Goal: Task Accomplishment & Management: Manage account settings

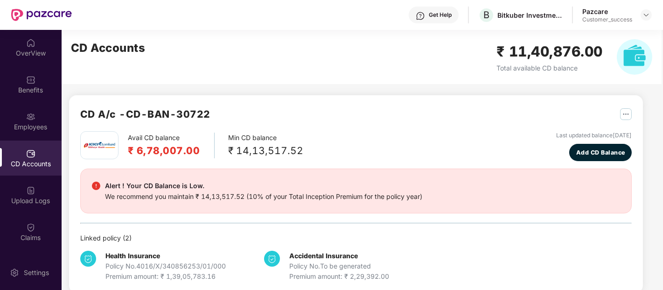
click at [180, 193] on div "We recommend you maintain ₹ 14,13,517.52 (10% of your Total Inception Premium f…" at bounding box center [263, 196] width 317 height 10
click at [646, 18] on img at bounding box center [645, 14] width 7 height 7
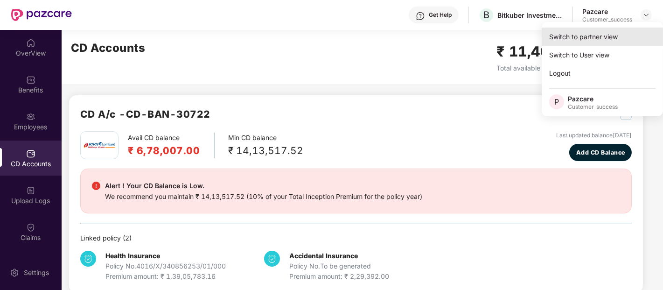
click at [608, 43] on div "Switch to partner view" at bounding box center [602, 37] width 121 height 18
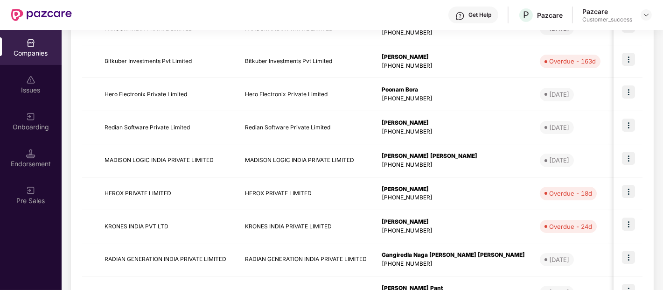
scroll to position [218, 0]
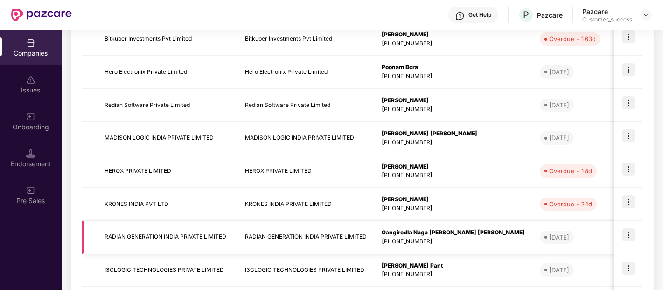
click at [627, 232] on img at bounding box center [628, 234] width 13 height 13
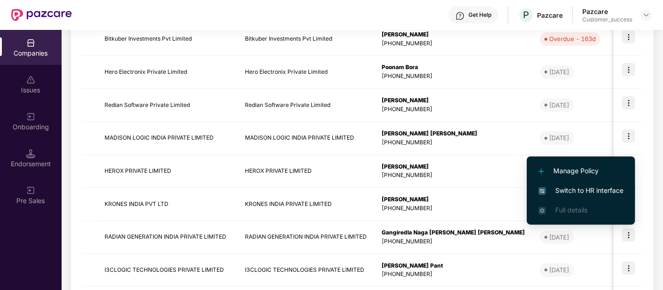
click at [578, 192] on span "Switch to HR interface" at bounding box center [580, 190] width 85 height 10
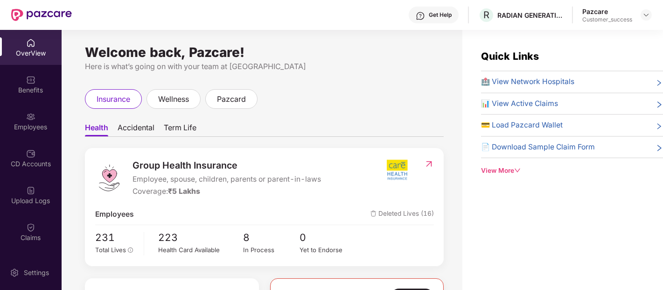
click at [27, 115] on img at bounding box center [30, 116] width 9 height 9
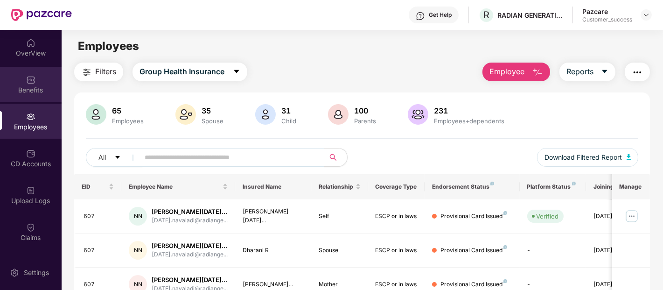
click at [37, 72] on div "Benefits" at bounding box center [31, 84] width 62 height 35
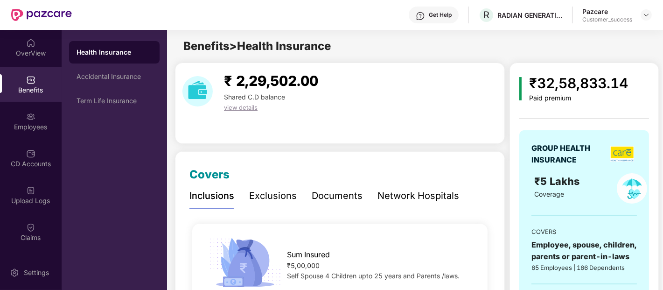
scroll to position [56, 0]
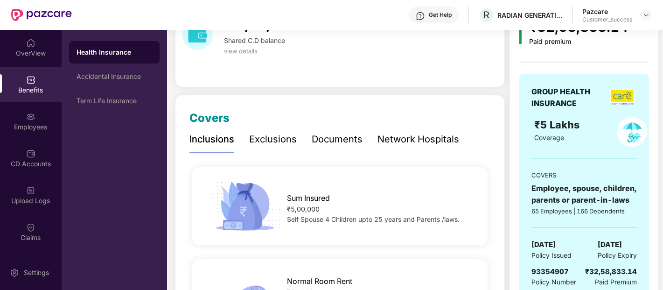
click at [343, 143] on div "Documents" at bounding box center [337, 139] width 51 height 14
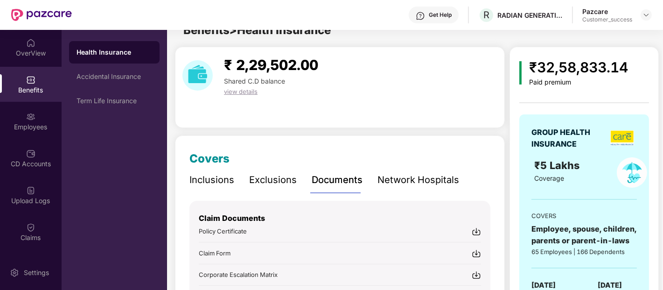
scroll to position [42, 0]
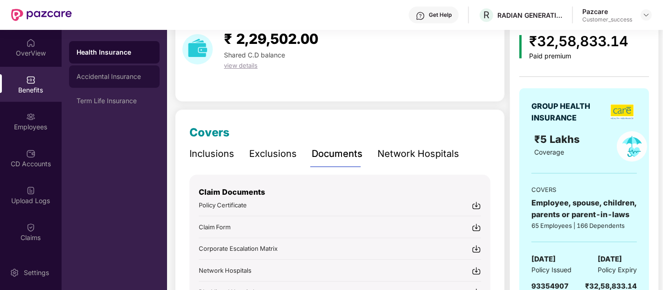
click at [114, 75] on div "Accidental Insurance" at bounding box center [115, 76] width 76 height 7
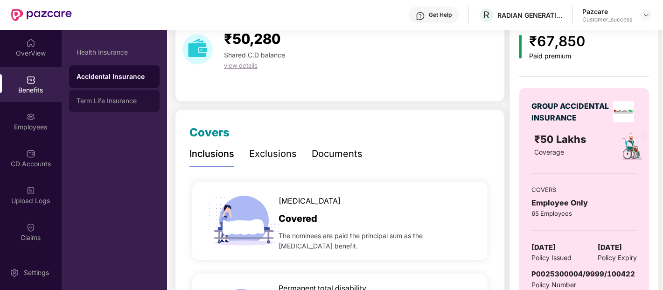
click at [114, 92] on div "Term Life Insurance" at bounding box center [114, 101] width 91 height 22
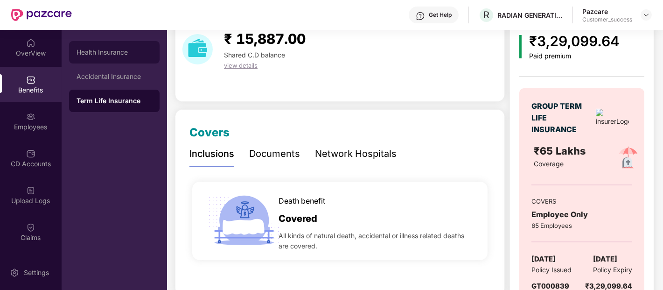
click at [118, 49] on div "Health Insurance" at bounding box center [115, 52] width 76 height 7
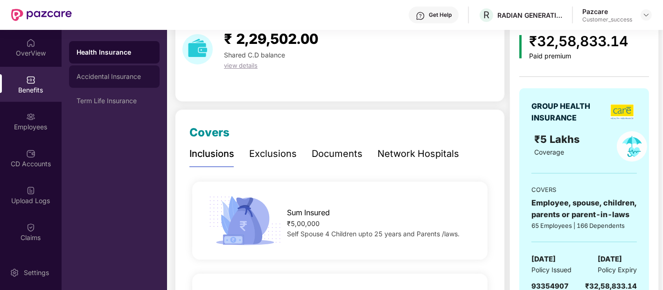
click at [124, 75] on div "Accidental Insurance" at bounding box center [115, 76] width 76 height 7
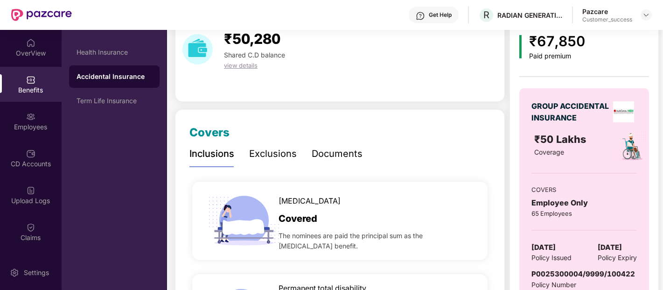
scroll to position [0, 0]
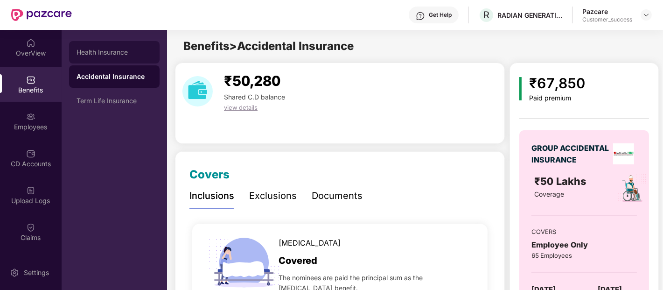
click at [127, 56] on div "Health Insurance" at bounding box center [114, 52] width 91 height 22
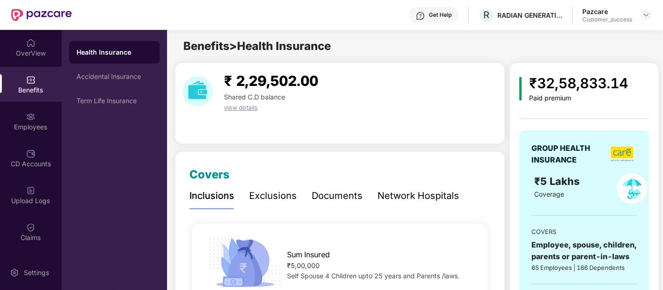
click at [233, 112] on div "₹ 2,29,502.00 Shared C.D balance view details" at bounding box center [340, 103] width 330 height 81
click at [43, 84] on div "Benefits" at bounding box center [31, 84] width 62 height 35
click at [40, 55] on div "OverView" at bounding box center [31, 53] width 62 height 9
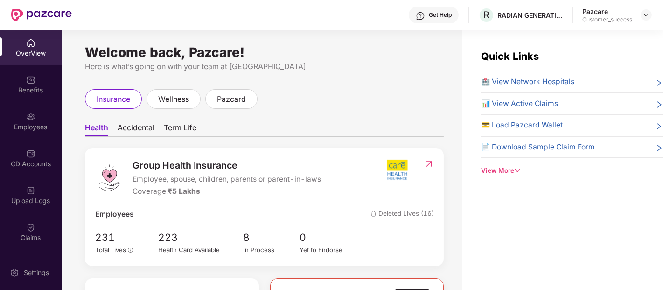
click at [30, 120] on img at bounding box center [30, 116] width 9 height 9
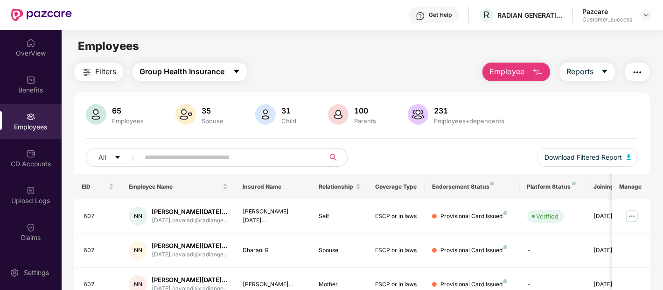
click at [212, 75] on span "Group Health Insurance" at bounding box center [182, 72] width 85 height 12
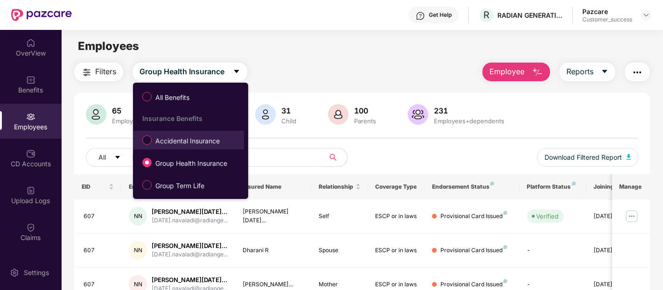
click at [201, 137] on span "Accidental Insurance" at bounding box center [188, 141] width 72 height 10
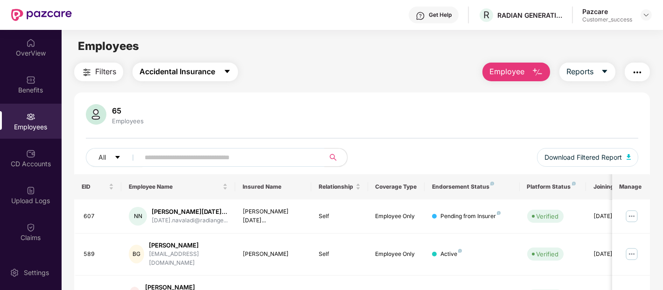
click at [206, 75] on span "Accidental Insurance" at bounding box center [178, 72] width 76 height 12
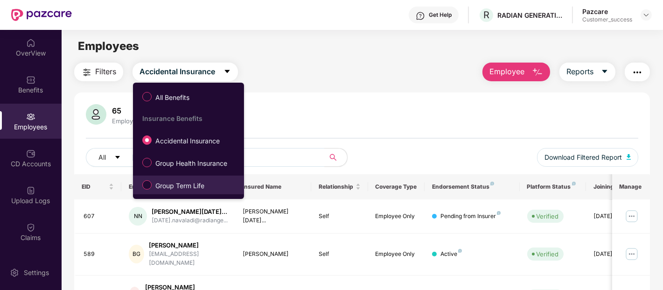
click at [188, 181] on span "Group Term Life" at bounding box center [180, 186] width 56 height 10
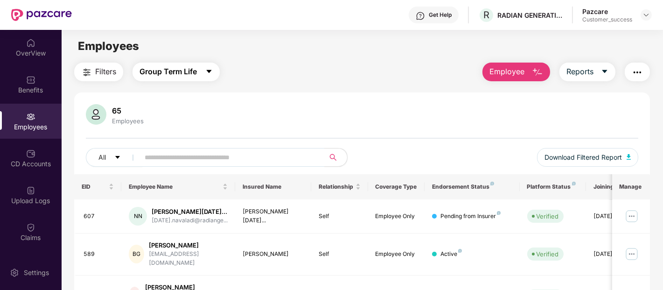
click at [188, 78] on button "Group Term Life" at bounding box center [176, 72] width 87 height 19
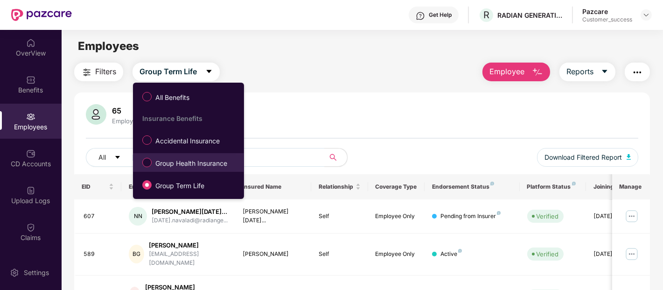
click at [184, 156] on label "Group Health Insurance" at bounding box center [187, 162] width 98 height 16
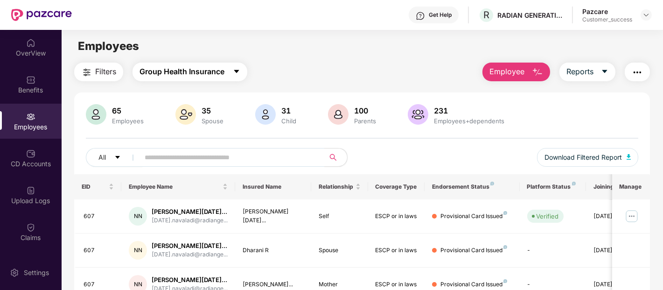
click at [184, 68] on span "Group Health Insurance" at bounding box center [182, 72] width 85 height 12
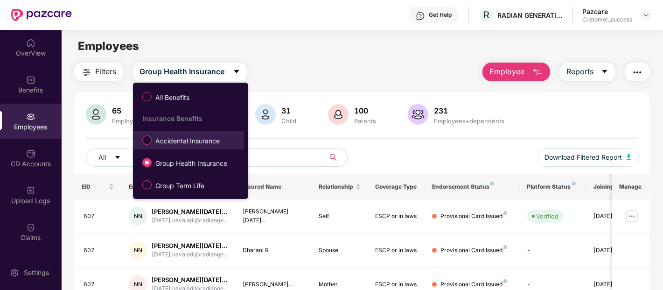
click at [187, 143] on span "Accidental Insurance" at bounding box center [188, 141] width 72 height 10
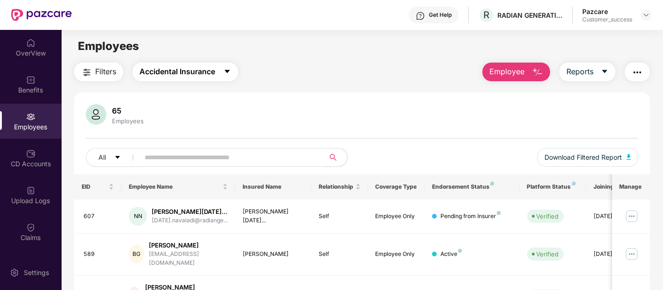
click at [213, 74] on span "Accidental Insurance" at bounding box center [178, 72] width 76 height 12
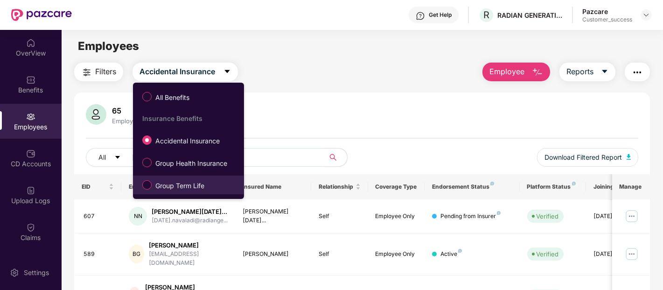
click at [192, 188] on span "Group Term Life" at bounding box center [180, 186] width 56 height 10
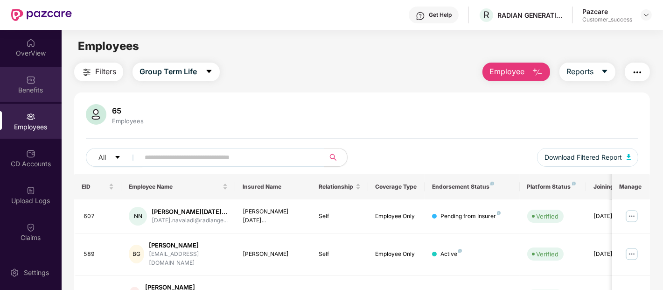
click at [31, 97] on div "Benefits" at bounding box center [31, 84] width 62 height 35
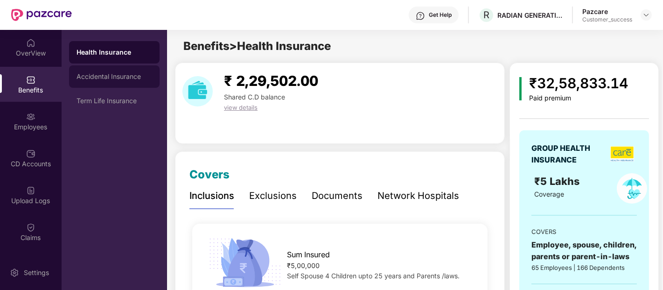
click at [142, 77] on div "Accidental Insurance" at bounding box center [115, 76] width 76 height 7
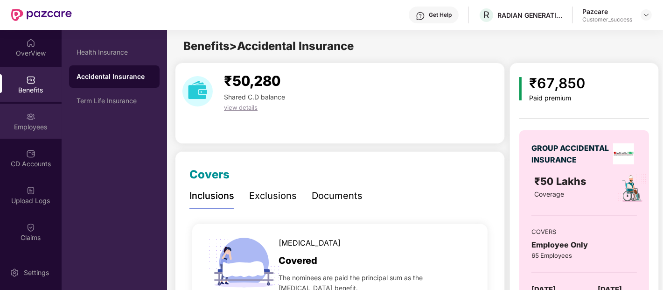
click at [38, 109] on div "Employees" at bounding box center [31, 121] width 62 height 35
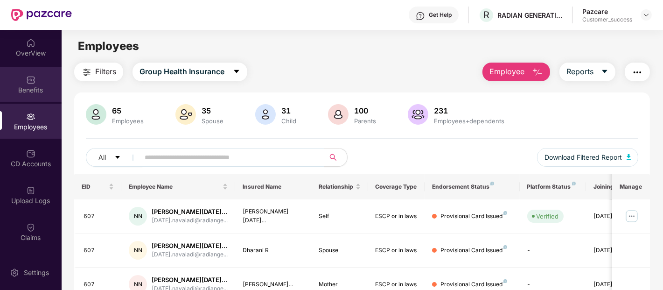
click at [26, 90] on div "Benefits" at bounding box center [31, 89] width 62 height 9
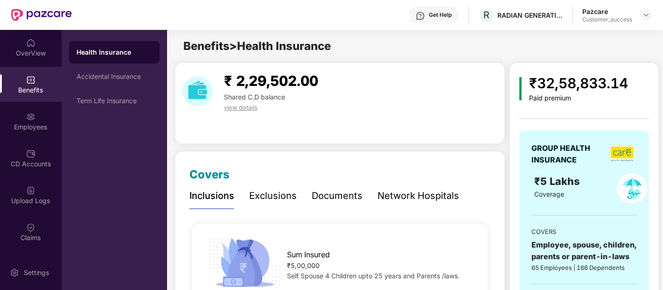
click at [350, 200] on div "Documents" at bounding box center [337, 195] width 51 height 14
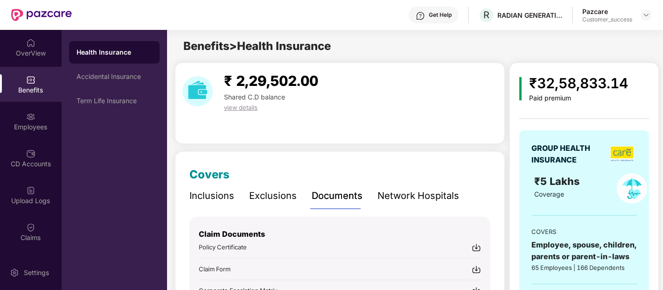
scroll to position [166, 0]
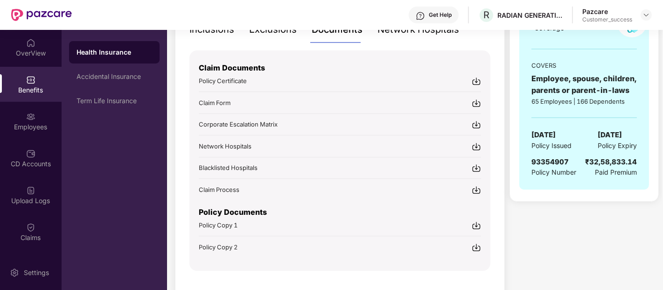
click at [208, 243] on span "Policy Copy 2" at bounding box center [218, 246] width 39 height 7
click at [219, 225] on span "Policy Copy 1" at bounding box center [218, 224] width 39 height 7
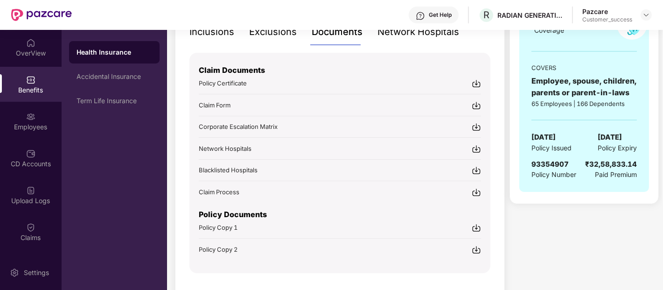
scroll to position [164, 0]
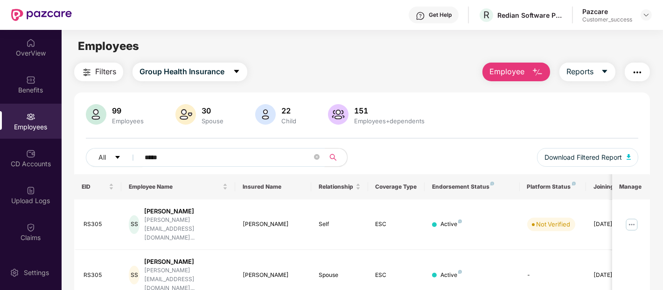
scroll to position [13, 0]
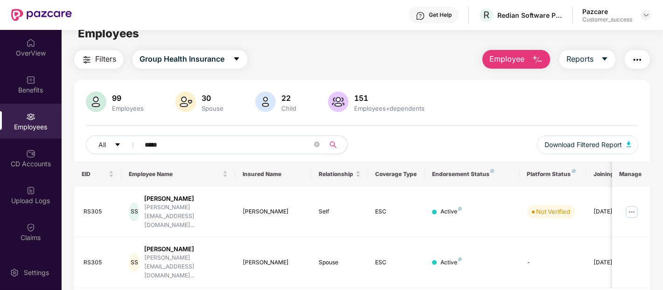
click at [27, 118] on img at bounding box center [30, 116] width 9 height 9
click at [30, 187] on img at bounding box center [30, 190] width 9 height 9
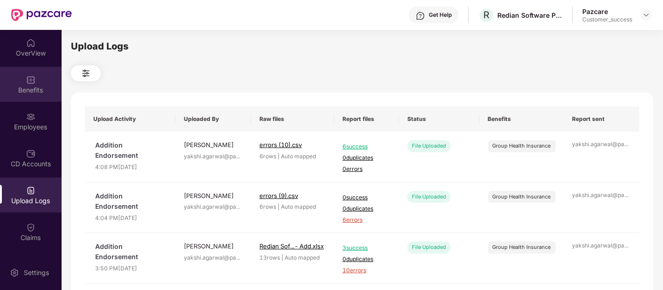
click at [38, 100] on div "Benefits" at bounding box center [31, 84] width 62 height 35
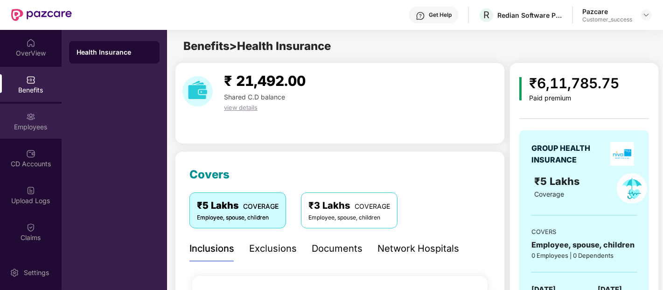
click at [31, 126] on div "Employees" at bounding box center [31, 126] width 62 height 9
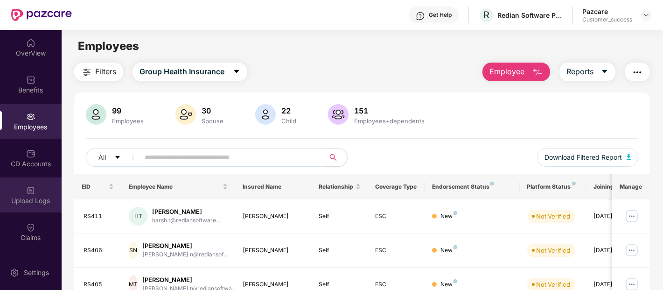
click at [27, 187] on img at bounding box center [30, 190] width 9 height 9
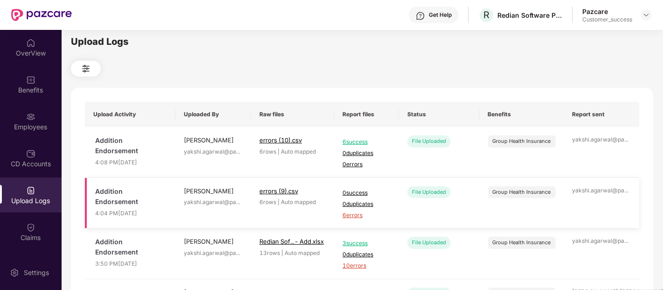
scroll to position [3, 0]
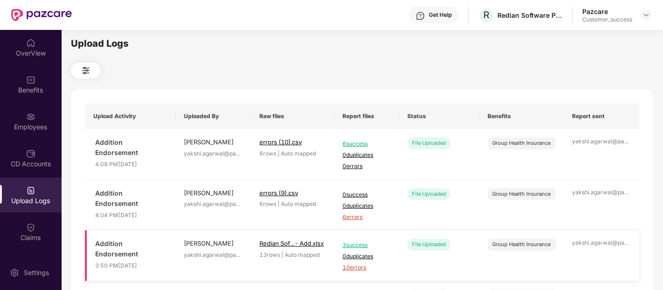
click at [344, 271] on span "10 errors" at bounding box center [366, 267] width 48 height 9
click at [25, 122] on div "Employees" at bounding box center [31, 126] width 62 height 9
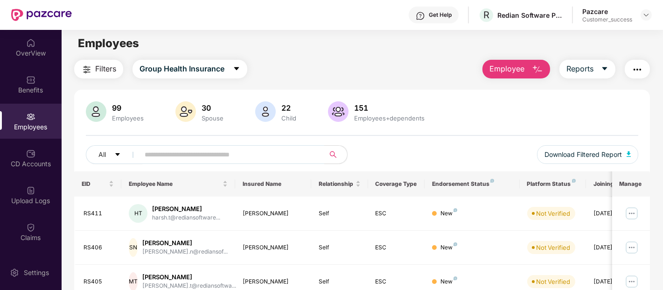
click at [518, 62] on button "Employee" at bounding box center [516, 69] width 68 height 19
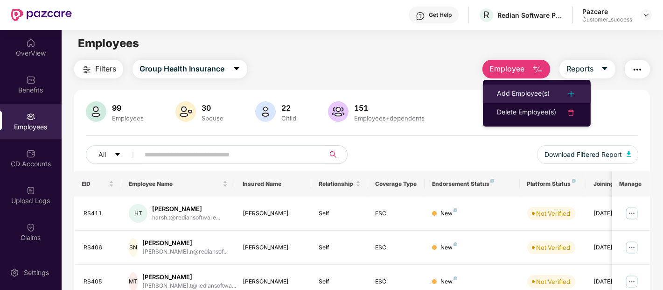
click at [501, 90] on div "Add Employee(s)" at bounding box center [523, 93] width 53 height 11
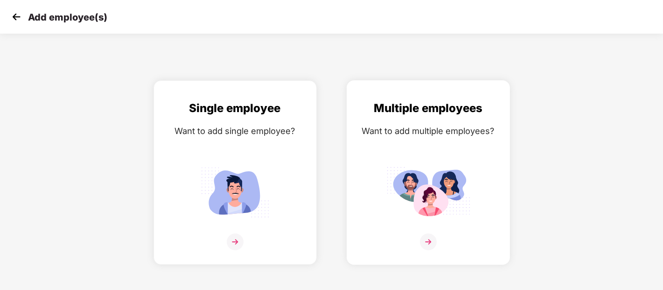
click at [436, 141] on div "Multiple employees Want to add multiple employees?" at bounding box center [428, 180] width 144 height 162
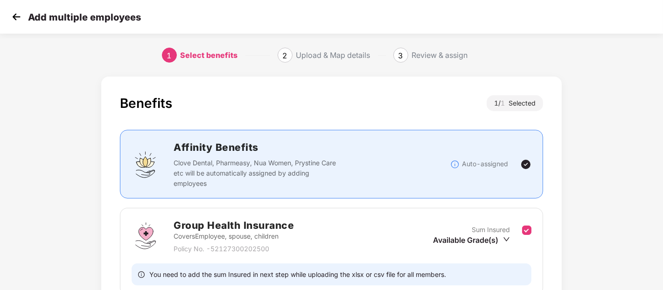
scroll to position [86, 0]
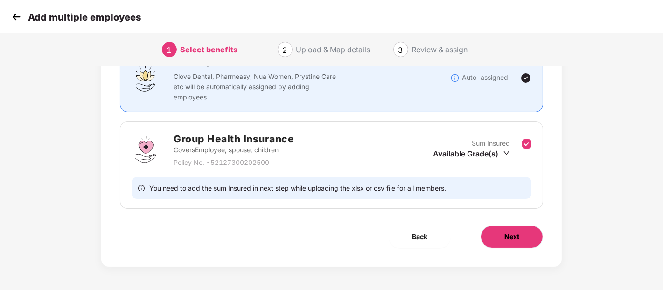
click at [511, 238] on span "Next" at bounding box center [511, 236] width 15 height 10
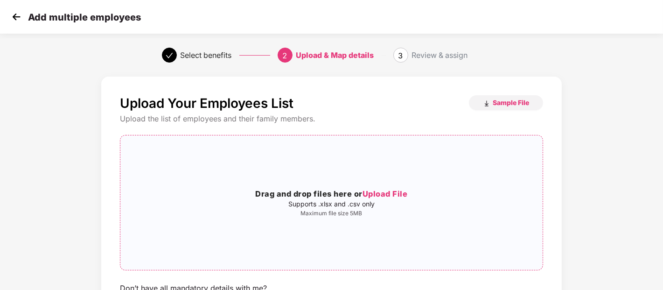
click at [330, 190] on h3 "Drag and drop files here or Upload File" at bounding box center [331, 194] width 422 height 12
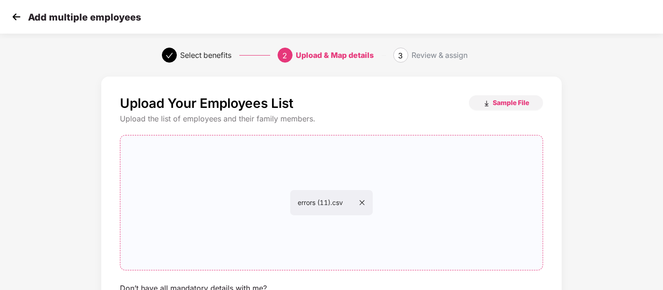
scroll to position [85, 0]
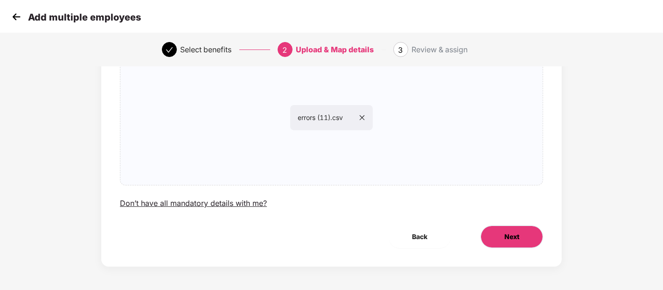
click at [493, 239] on button "Next" at bounding box center [512, 236] width 63 height 22
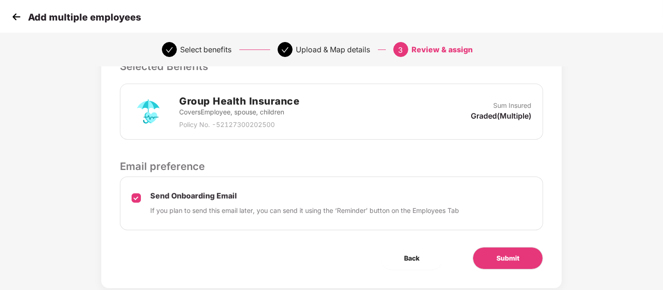
scroll to position [241, 0]
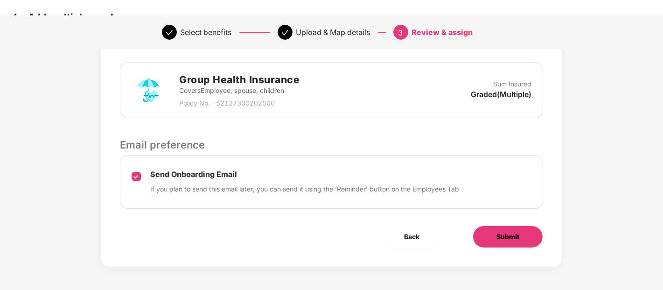
click at [486, 231] on button "Submit" at bounding box center [508, 236] width 70 height 22
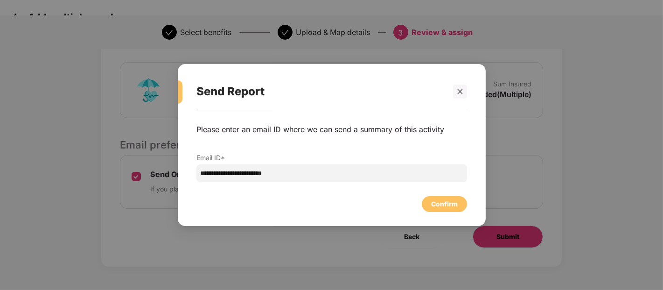
scroll to position [0, 0]
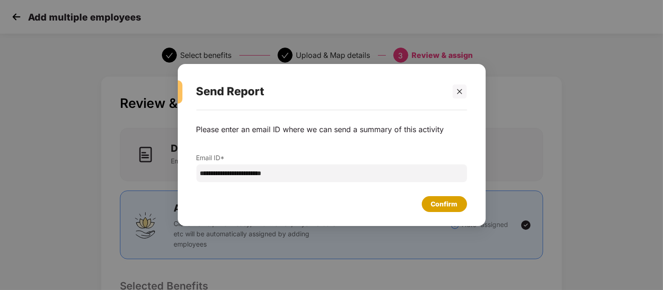
click at [449, 202] on div "Confirm" at bounding box center [444, 204] width 27 height 10
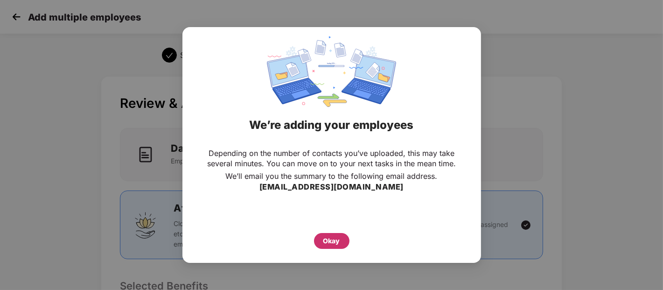
click at [328, 240] on div "Okay" at bounding box center [331, 241] width 17 height 10
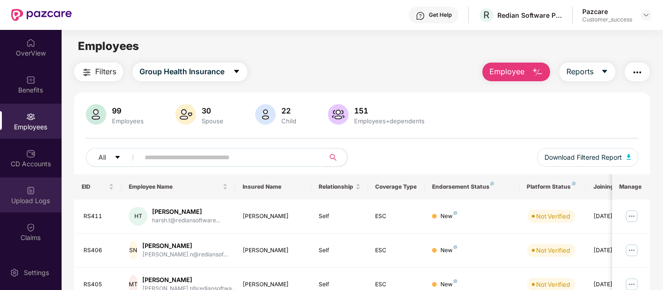
click at [35, 202] on div "Upload Logs" at bounding box center [31, 200] width 62 height 9
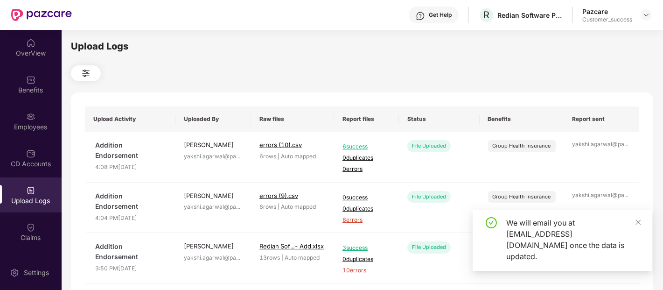
click at [35, 202] on div "Upload Logs" at bounding box center [31, 200] width 62 height 9
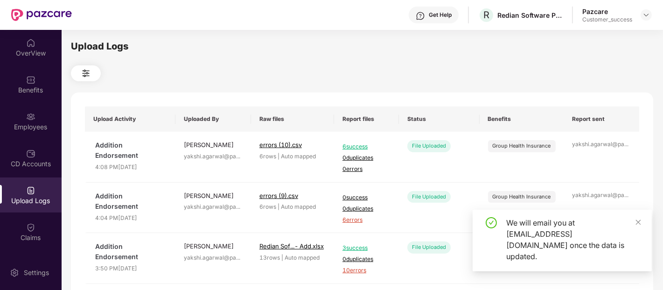
click at [35, 202] on div "Upload Logs" at bounding box center [31, 200] width 62 height 9
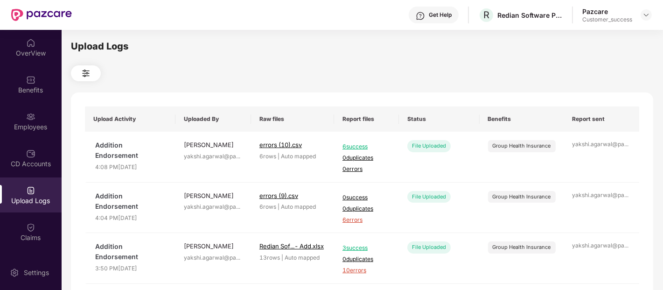
click at [35, 202] on div "Upload Logs" at bounding box center [31, 200] width 62 height 9
click at [352, 169] on span "4 errors" at bounding box center [366, 169] width 48 height 9
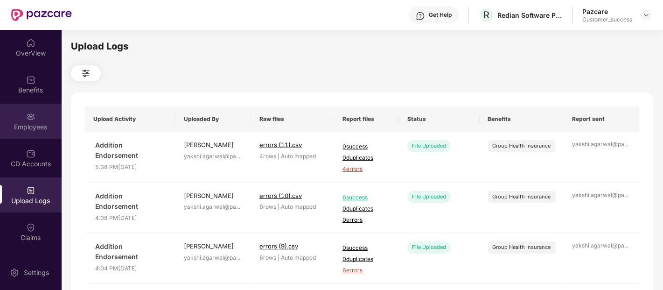
click at [28, 124] on div "Employees" at bounding box center [31, 126] width 62 height 9
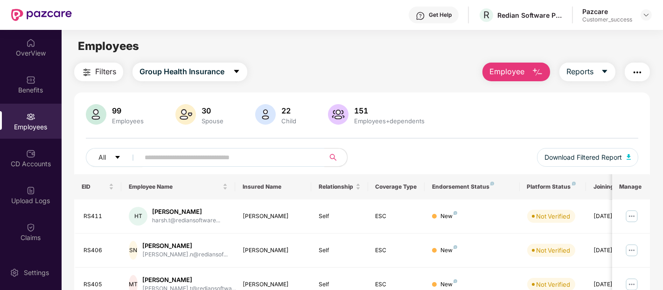
click at [497, 77] on button "Employee" at bounding box center [516, 72] width 68 height 19
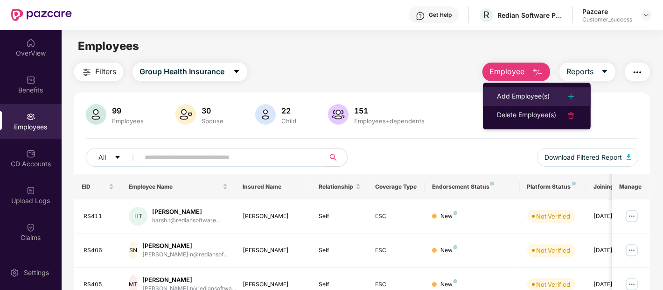
click at [516, 97] on div "Add Employee(s)" at bounding box center [523, 96] width 53 height 11
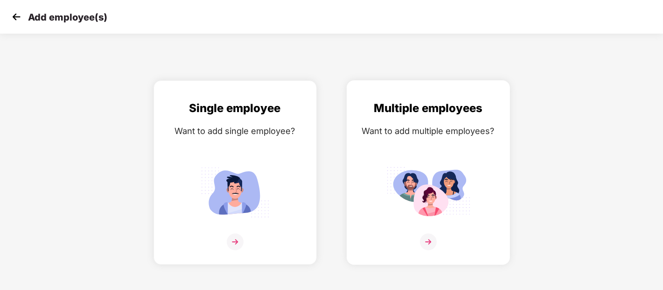
click at [440, 160] on div "Multiple employees Want to add multiple employees?" at bounding box center [428, 180] width 144 height 162
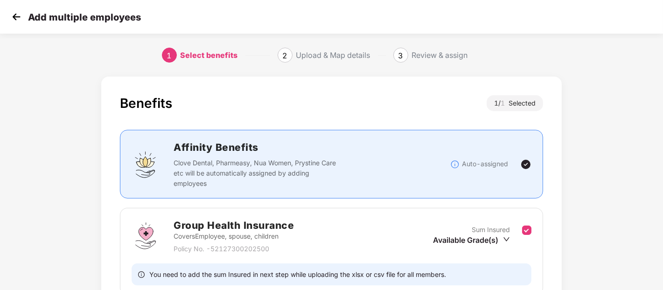
scroll to position [86, 0]
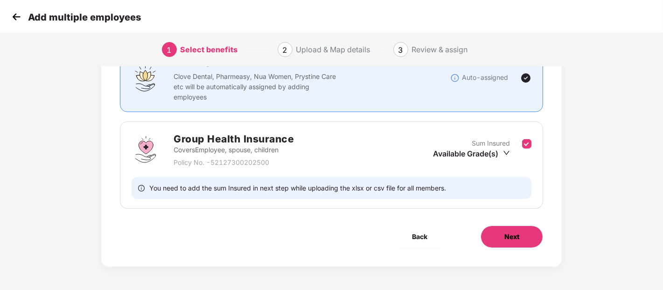
click at [513, 245] on button "Next" at bounding box center [512, 236] width 63 height 22
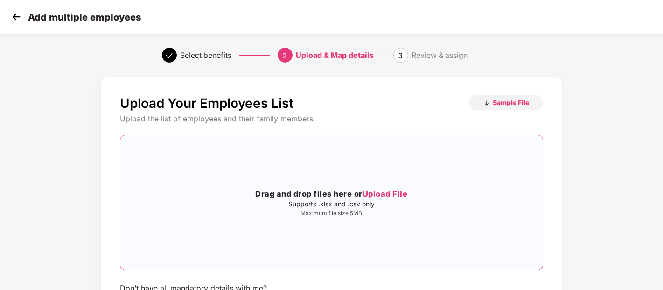
click at [348, 207] on p "Supports .xlsx and .csv only" at bounding box center [331, 203] width 422 height 7
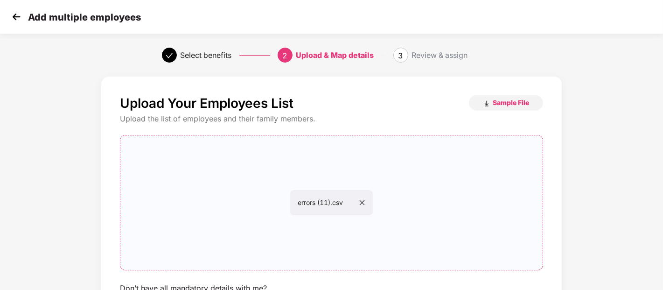
scroll to position [85, 0]
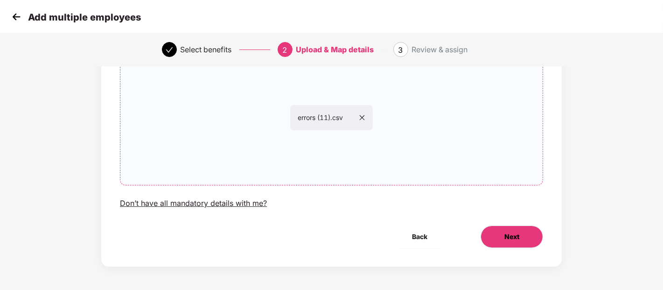
click at [519, 245] on button "Next" at bounding box center [512, 236] width 63 height 22
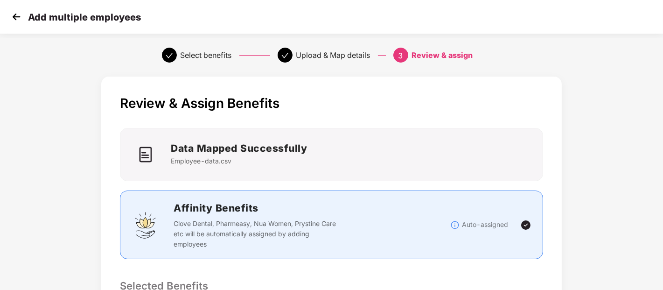
scroll to position [241, 0]
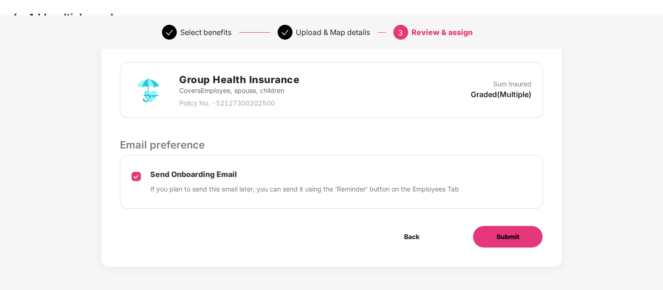
click at [516, 233] on span "Submit" at bounding box center [507, 236] width 23 height 10
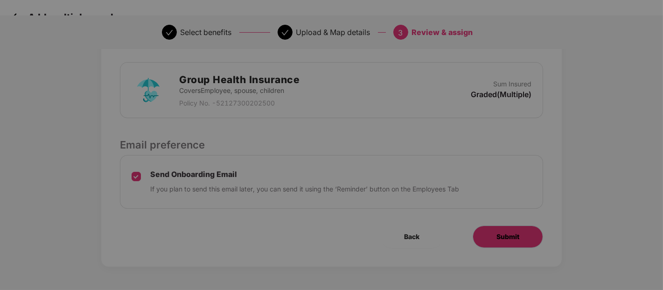
scroll to position [0, 0]
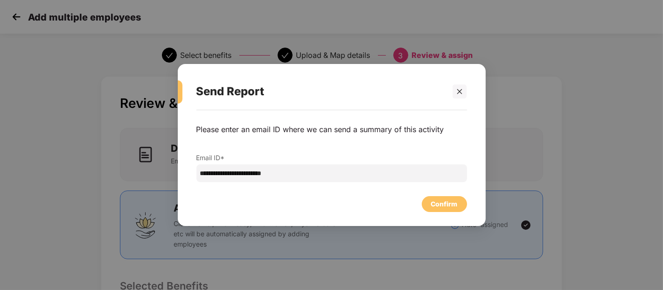
click at [427, 194] on div "Confirm" at bounding box center [331, 201] width 271 height 21
drag, startPoint x: 427, startPoint y: 194, endPoint x: 432, endPoint y: 199, distance: 7.3
click at [430, 197] on div "Confirm" at bounding box center [331, 201] width 271 height 21
click at [433, 201] on div "Confirm" at bounding box center [444, 204] width 27 height 10
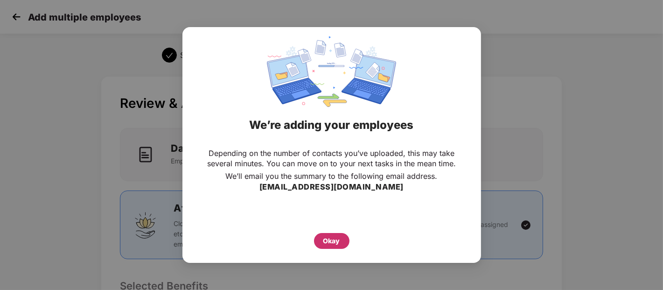
click at [323, 238] on div "Okay" at bounding box center [331, 241] width 17 height 10
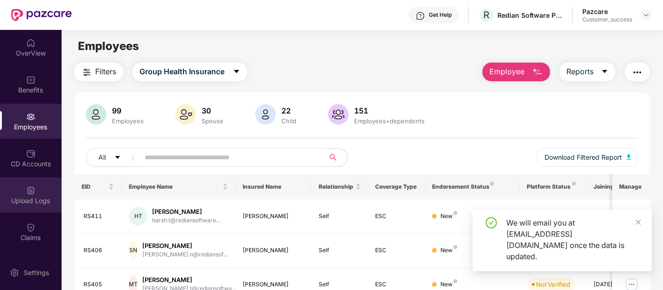
click at [26, 190] on img at bounding box center [30, 190] width 9 height 9
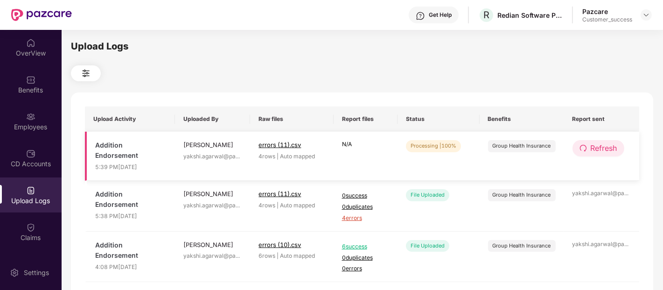
click at [608, 145] on span "Refresh" at bounding box center [604, 148] width 27 height 12
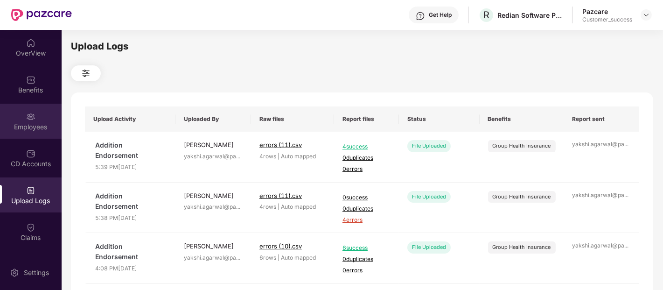
click at [35, 122] on div "Employees" at bounding box center [31, 126] width 62 height 9
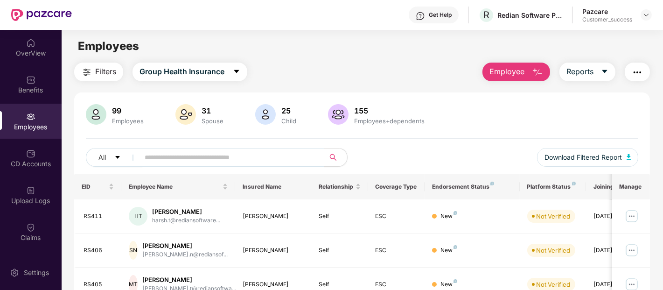
click at [519, 73] on span "Employee" at bounding box center [506, 72] width 35 height 12
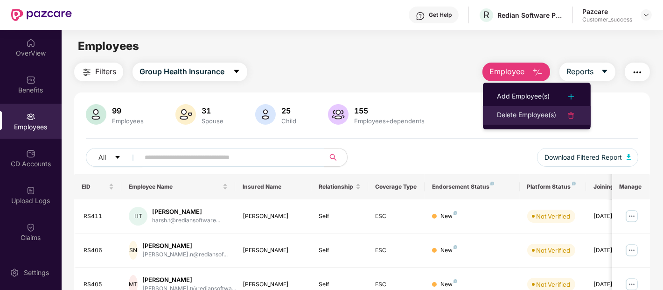
click at [509, 116] on div "Delete Employee(s)" at bounding box center [526, 115] width 59 height 11
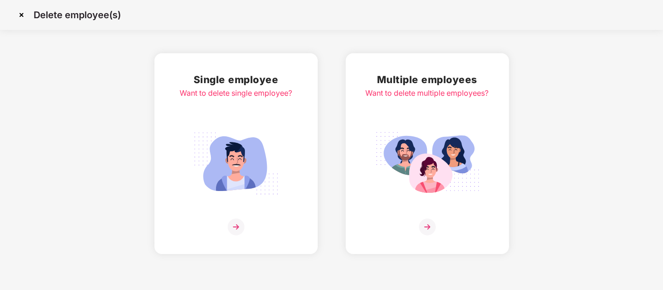
click at [24, 13] on img at bounding box center [21, 14] width 15 height 15
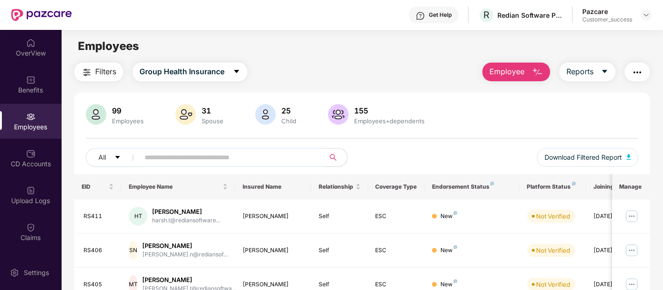
click at [159, 154] on input "text" at bounding box center [228, 157] width 167 height 14
paste input "**********"
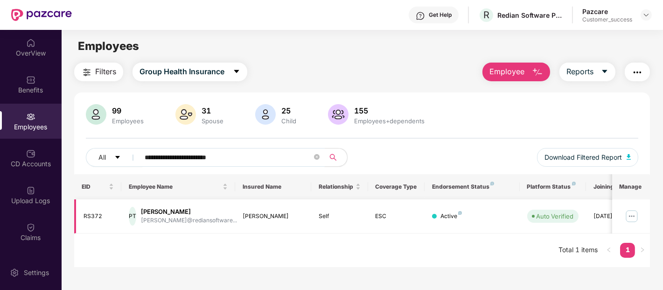
type input "**********"
click at [628, 214] on img at bounding box center [631, 216] width 15 height 15
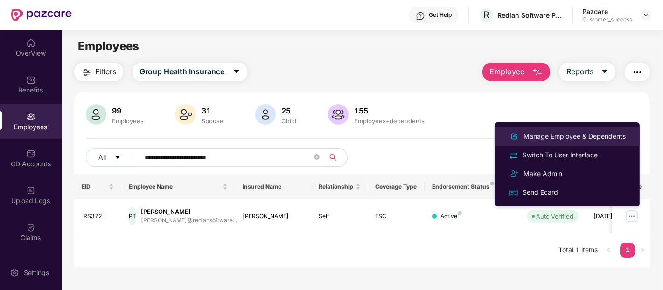
click at [579, 133] on div "Manage Employee & Dependents" at bounding box center [575, 136] width 106 height 10
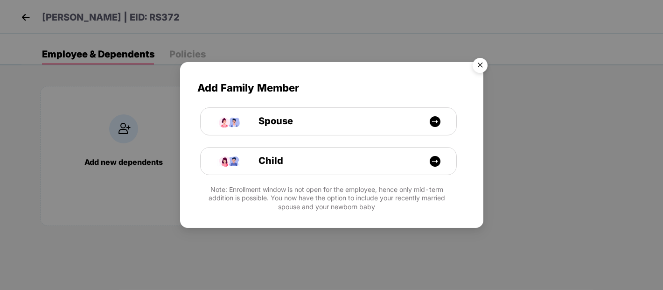
click at [476, 63] on img "Close" at bounding box center [480, 67] width 26 height 26
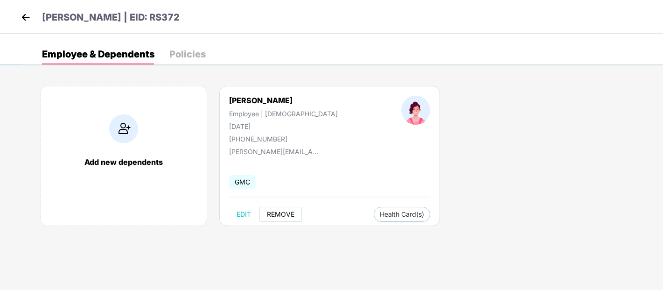
click at [288, 212] on span "REMOVE" at bounding box center [281, 213] width 28 height 7
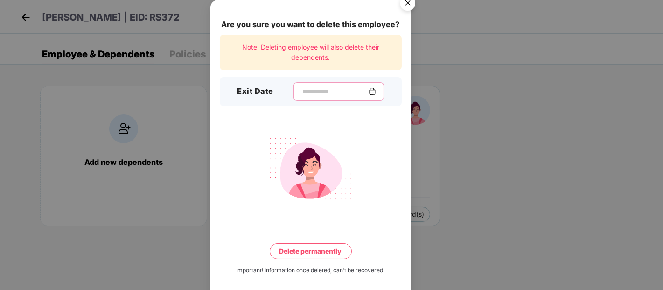
click at [311, 93] on input at bounding box center [334, 92] width 67 height 10
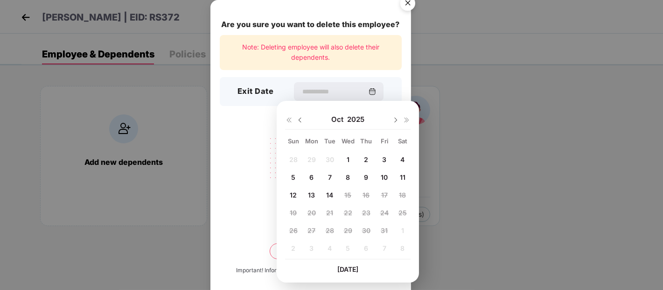
click at [301, 119] on img at bounding box center [299, 119] width 7 height 7
click at [310, 191] on span "15" at bounding box center [311, 195] width 7 height 8
type input "**********"
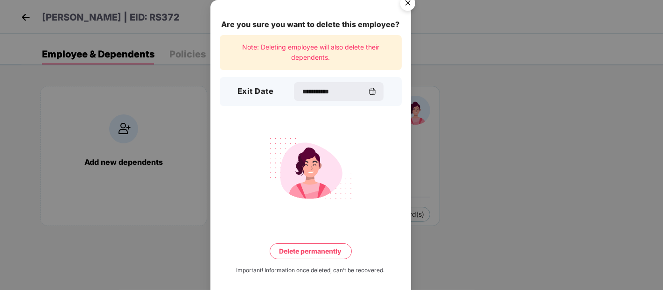
click at [312, 249] on button "Delete permanently" at bounding box center [311, 251] width 82 height 16
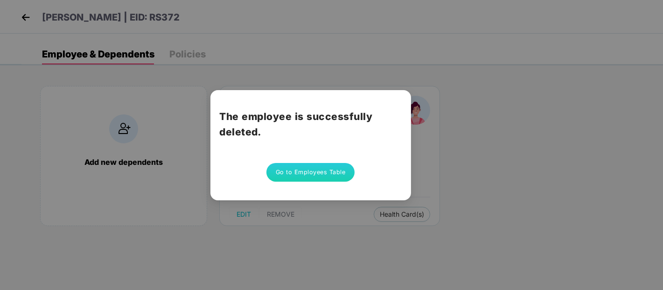
click at [295, 173] on button "Go to Employees Table" at bounding box center [310, 172] width 89 height 19
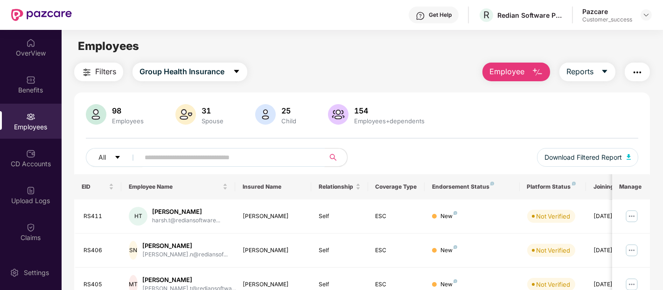
click at [157, 148] on span at bounding box center [228, 157] width 191 height 19
paste input "**********"
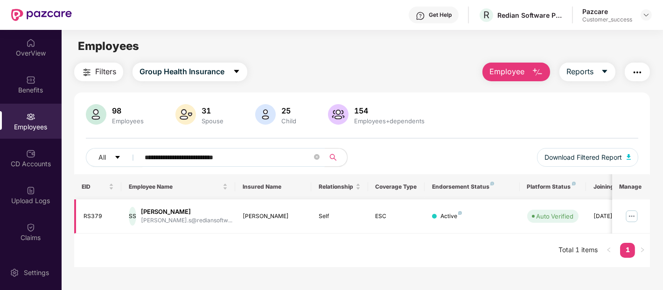
type input "**********"
click at [628, 215] on img at bounding box center [631, 216] width 15 height 15
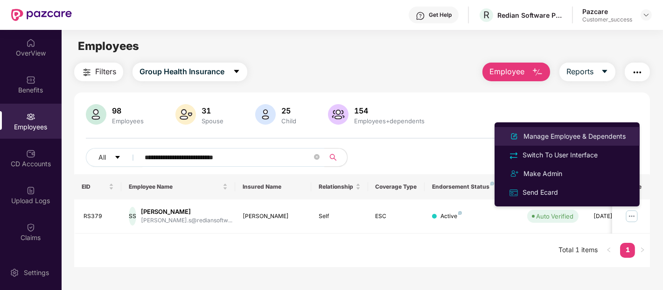
click at [569, 140] on div "Manage Employee & Dependents" at bounding box center [575, 136] width 106 height 10
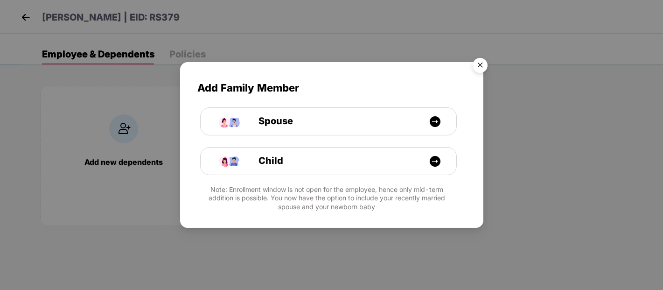
click at [481, 67] on img "Close" at bounding box center [480, 67] width 26 height 26
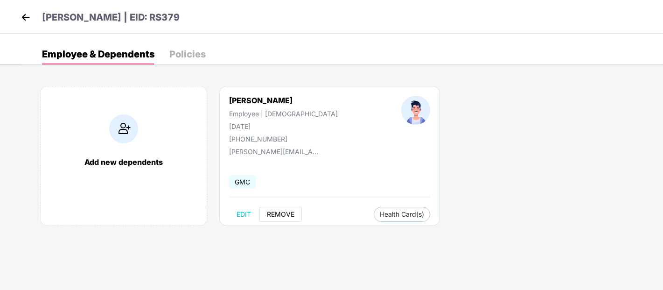
click at [285, 214] on span "REMOVE" at bounding box center [281, 213] width 28 height 7
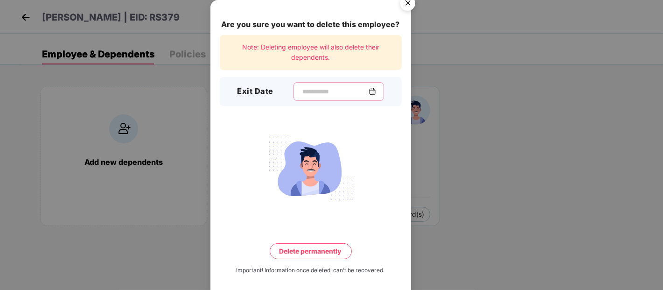
click at [320, 88] on input at bounding box center [334, 92] width 67 height 10
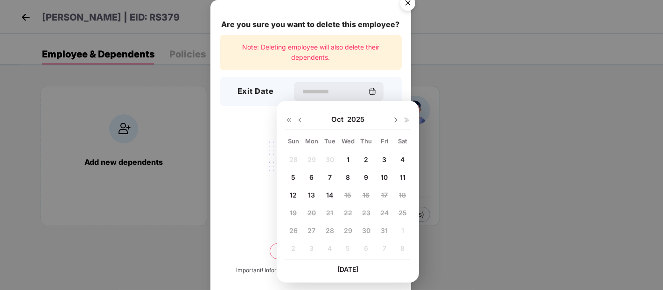
click at [300, 117] on img at bounding box center [299, 119] width 7 height 7
click at [311, 193] on span "15" at bounding box center [311, 195] width 7 height 8
type input "**********"
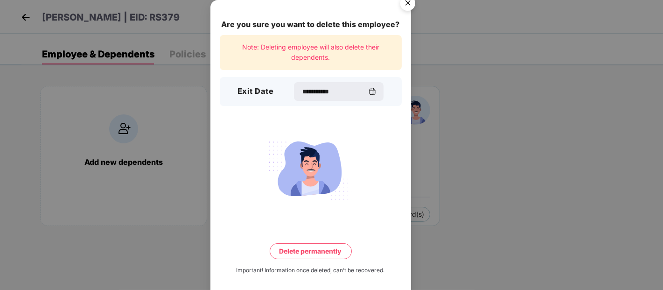
click at [292, 248] on button "Delete permanently" at bounding box center [311, 251] width 82 height 16
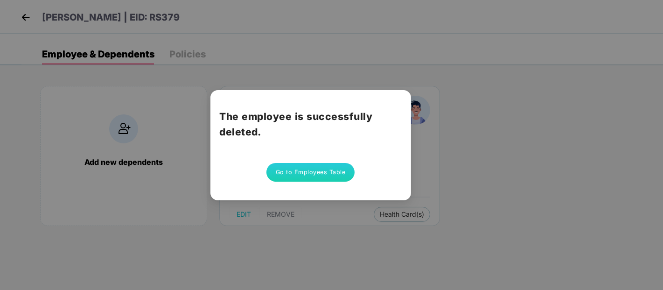
click at [286, 168] on button "Go to Employees Table" at bounding box center [310, 172] width 89 height 19
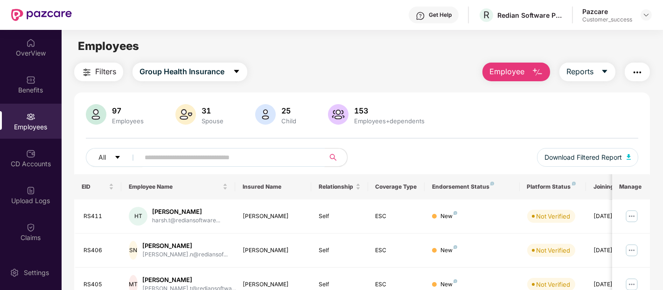
paste input "**********"
click at [193, 158] on input "**********" at bounding box center [228, 157] width 167 height 14
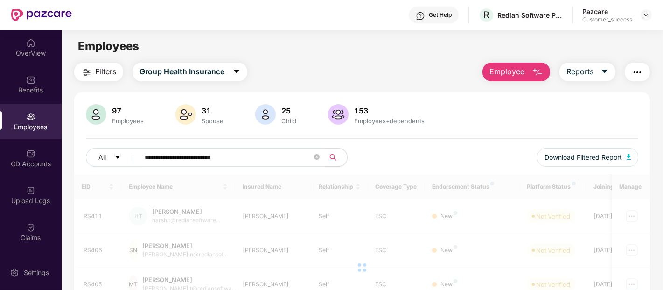
type input "**********"
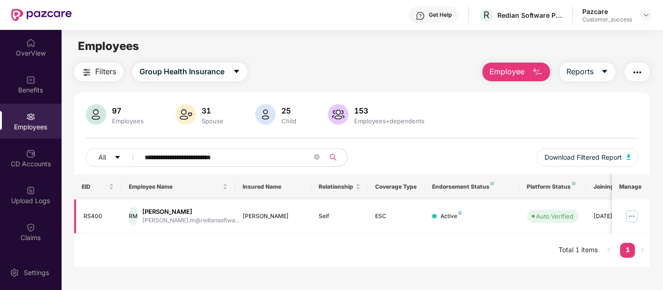
click at [628, 215] on img at bounding box center [631, 216] width 15 height 15
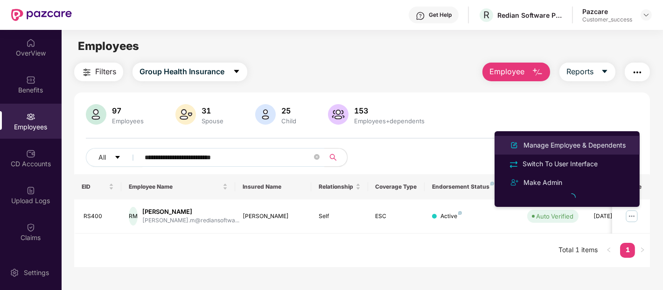
click at [542, 141] on div "Manage Employee & Dependents" at bounding box center [575, 145] width 106 height 10
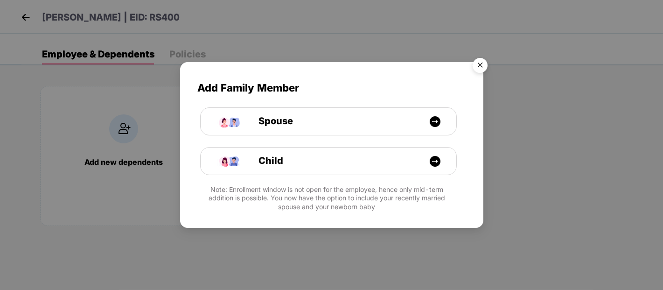
click at [479, 58] on img "Close" at bounding box center [480, 67] width 26 height 26
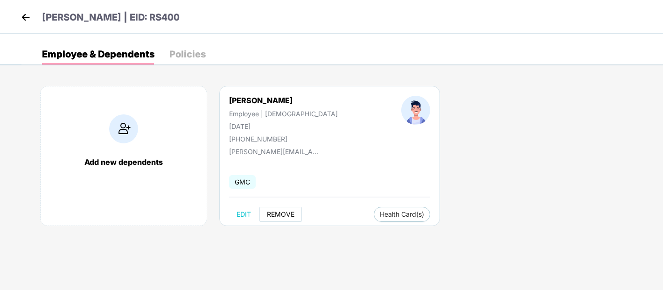
click at [269, 212] on span "REMOVE" at bounding box center [281, 213] width 28 height 7
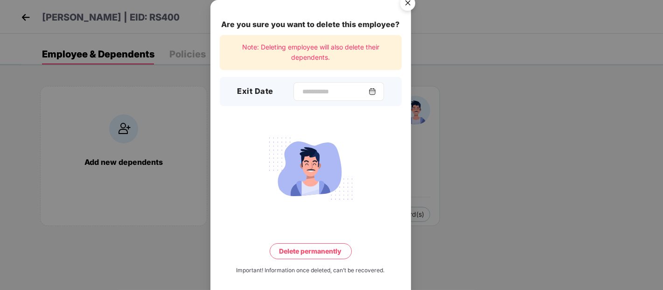
click at [306, 85] on div at bounding box center [338, 91] width 91 height 19
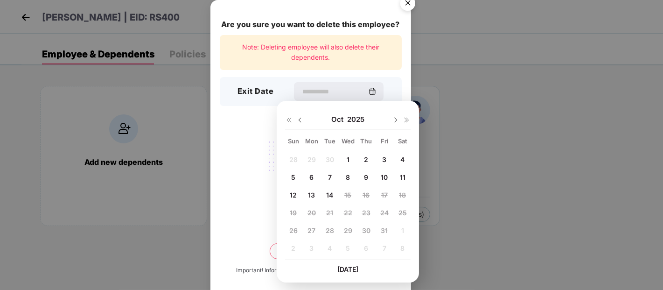
click at [328, 156] on div "28 29 30 1 2 3 4 5 6 7 8 9 10 11 12 13 14 15 16 17 18 19 20 21 22 23 24 25 26 2…" at bounding box center [348, 205] width 126 height 106
click at [300, 120] on img at bounding box center [299, 119] width 7 height 7
click at [326, 229] on span "30" at bounding box center [330, 230] width 8 height 8
type input "**********"
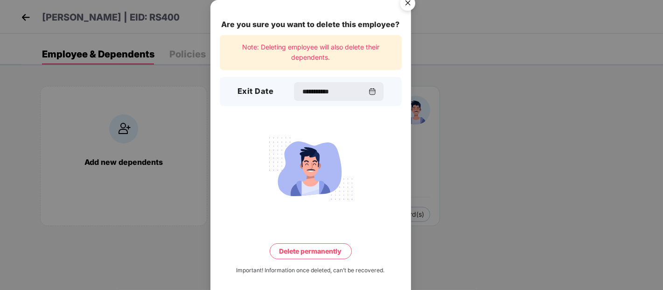
click at [314, 253] on button "Delete permanently" at bounding box center [311, 251] width 82 height 16
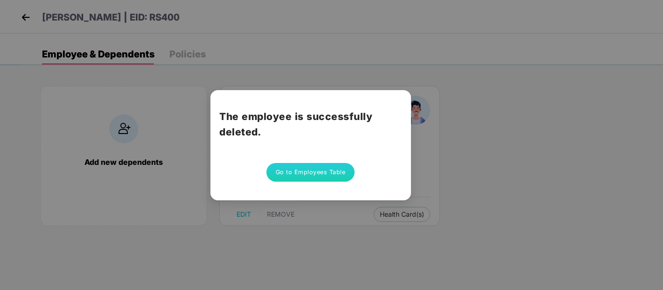
click at [311, 164] on button "Go to Employees Table" at bounding box center [310, 172] width 89 height 19
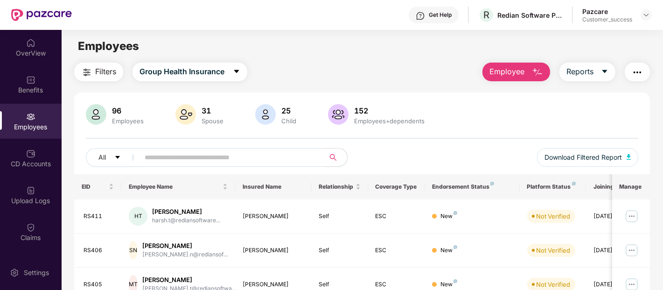
click at [203, 154] on input "text" at bounding box center [228, 157] width 167 height 14
paste input "**********"
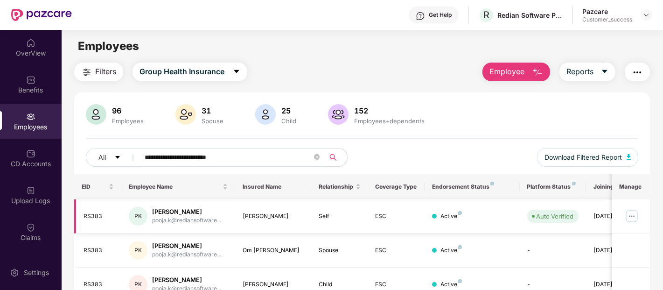
type input "**********"
click at [627, 212] on img at bounding box center [631, 216] width 15 height 15
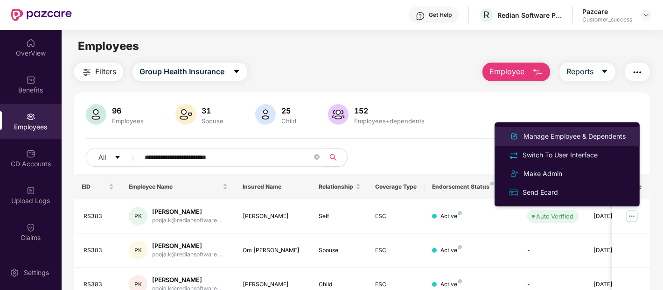
click at [585, 138] on div "Manage Employee & Dependents" at bounding box center [575, 136] width 106 height 10
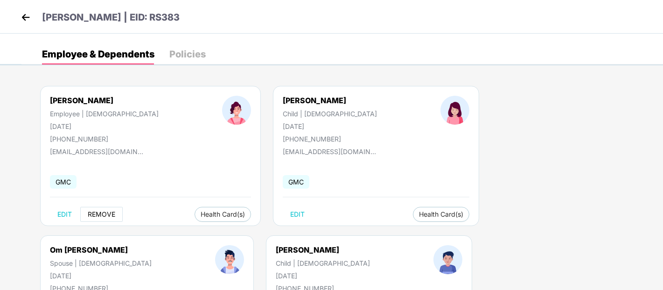
click at [101, 218] on button "REMOVE" at bounding box center [101, 214] width 42 height 15
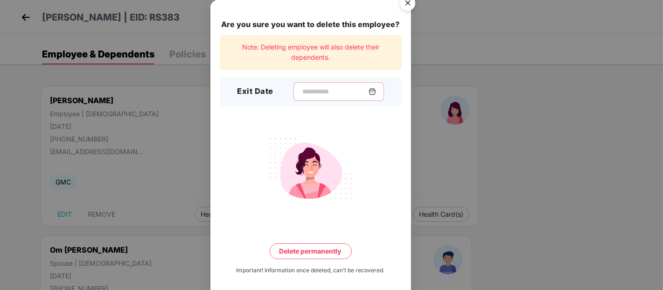
click at [323, 91] on input at bounding box center [334, 92] width 67 height 10
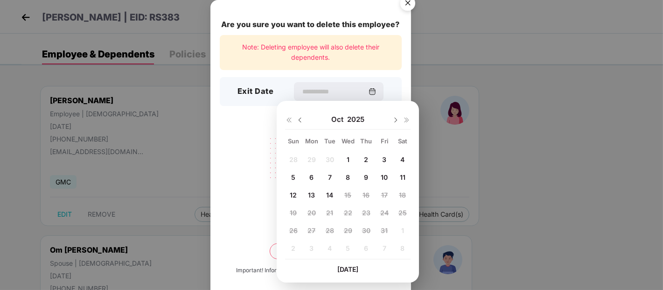
click at [298, 115] on div at bounding box center [294, 119] width 19 height 8
click at [300, 122] on img at bounding box center [299, 119] width 7 height 7
click at [311, 194] on span "15" at bounding box center [311, 195] width 7 height 8
type input "**********"
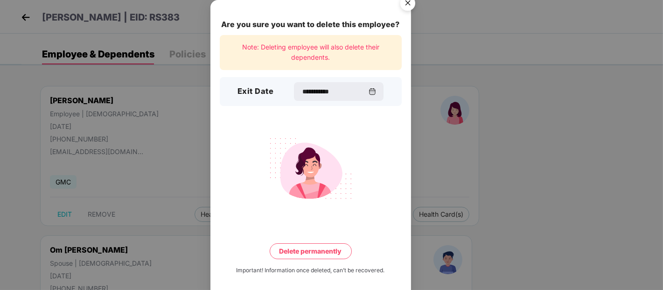
click at [286, 250] on button "Delete permanently" at bounding box center [311, 251] width 82 height 16
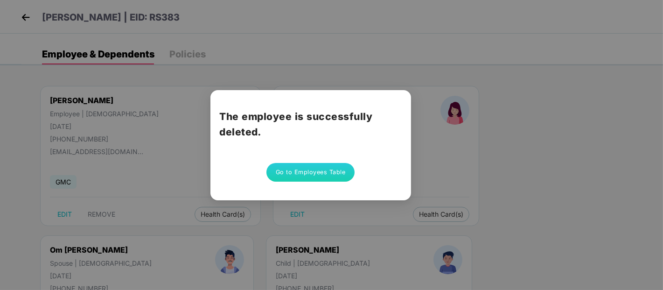
click at [293, 173] on button "Go to Employees Table" at bounding box center [310, 172] width 89 height 19
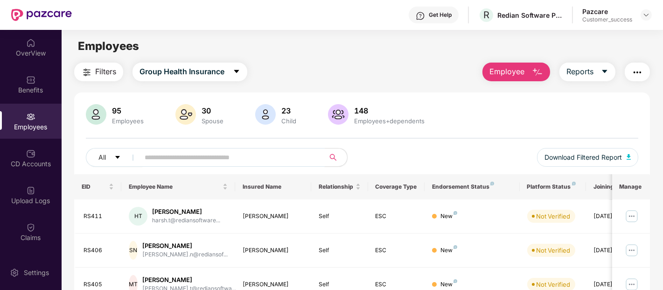
click at [218, 157] on input "text" at bounding box center [228, 157] width 167 height 14
paste input "**********"
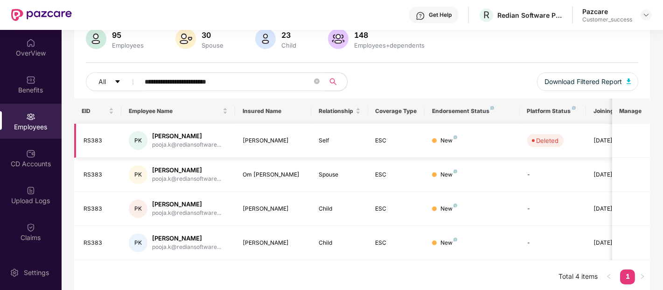
scroll to position [79, 0]
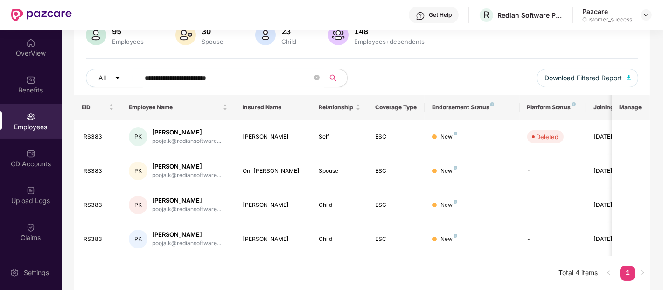
click at [257, 76] on input "**********" at bounding box center [228, 78] width 167 height 14
paste input "text"
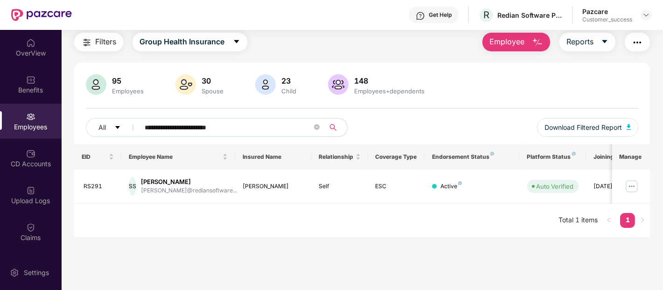
scroll to position [30, 0]
type input "**********"
click at [631, 184] on img at bounding box center [631, 186] width 15 height 15
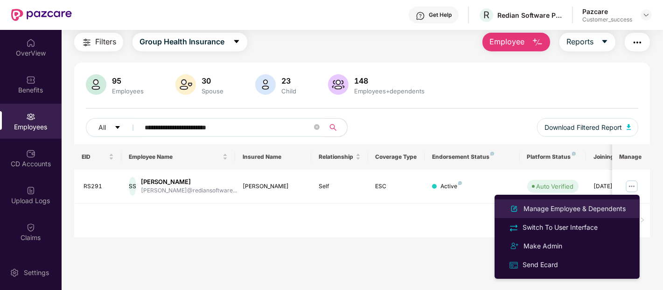
click at [570, 212] on div "Manage Employee & Dependents" at bounding box center [575, 208] width 106 height 10
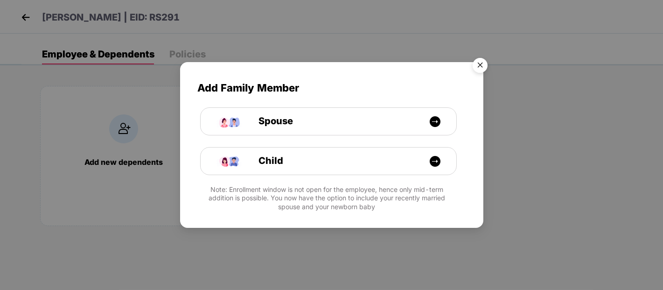
click at [484, 65] on img "Close" at bounding box center [480, 67] width 26 height 26
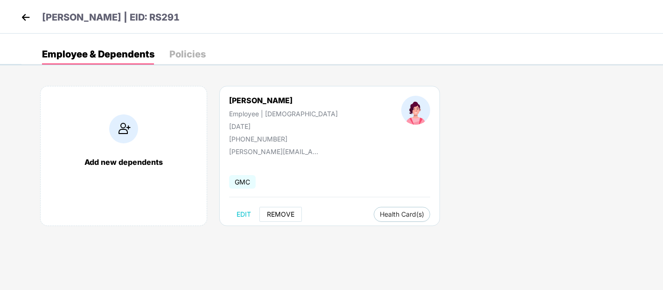
click at [284, 214] on span "REMOVE" at bounding box center [281, 213] width 28 height 7
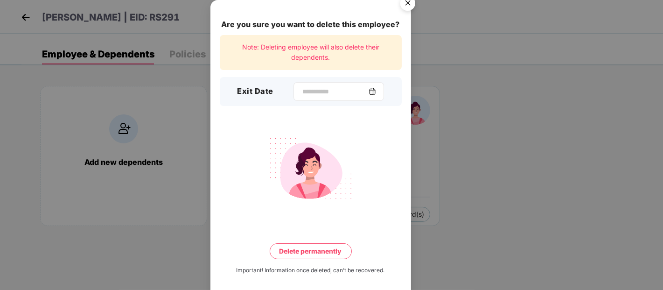
click at [310, 85] on div at bounding box center [338, 91] width 91 height 19
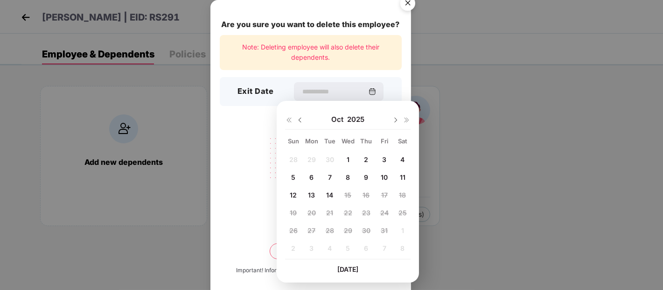
click at [302, 119] on img at bounding box center [299, 119] width 7 height 7
click at [309, 193] on span "15" at bounding box center [311, 195] width 7 height 8
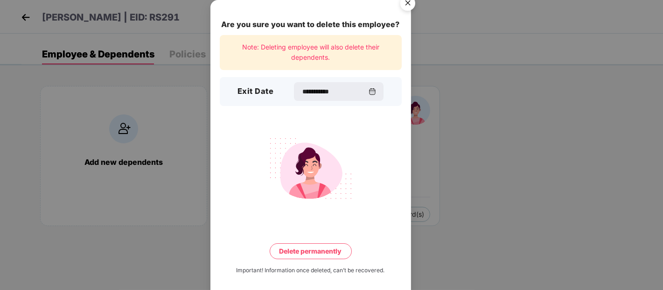
type input "**********"
click at [328, 252] on button "Delete permanently" at bounding box center [311, 251] width 82 height 16
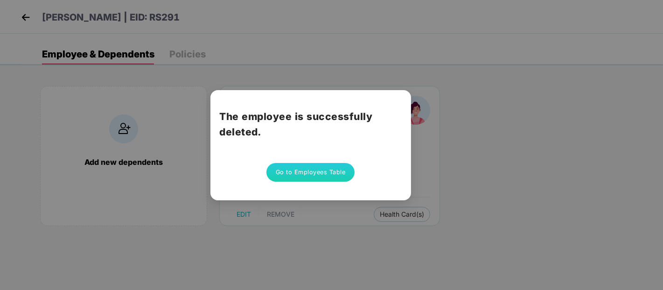
click at [298, 173] on button "Go to Employees Table" at bounding box center [310, 172] width 89 height 19
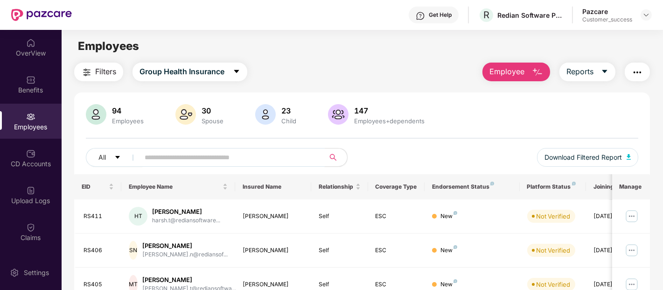
click at [234, 162] on input "text" at bounding box center [228, 157] width 167 height 14
paste input "**********"
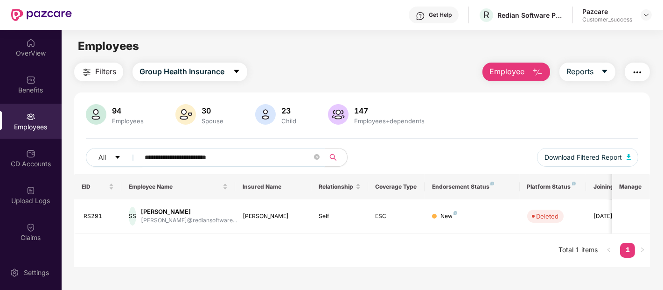
type input "**********"
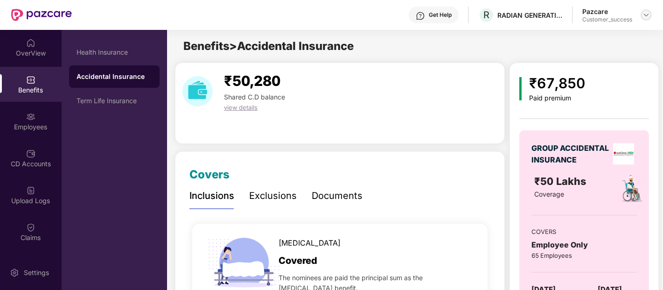
click at [645, 15] on img at bounding box center [645, 14] width 7 height 7
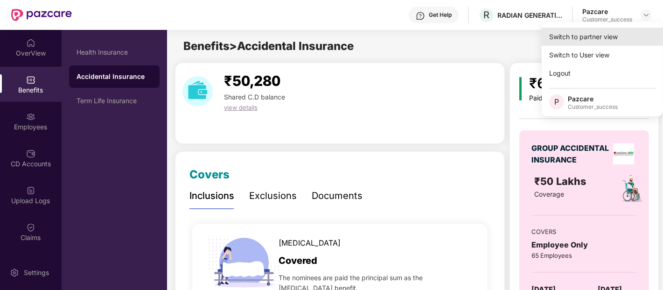
click at [608, 40] on div "Switch to partner view" at bounding box center [602, 37] width 121 height 18
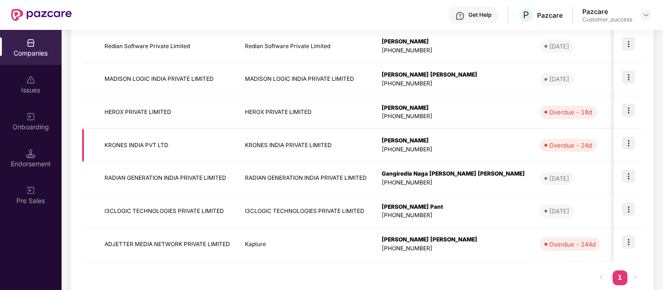
scroll to position [278, 0]
click at [178, 174] on td "RADIAN GENERATION INDIA PRIVATE LIMITED" at bounding box center [167, 177] width 140 height 33
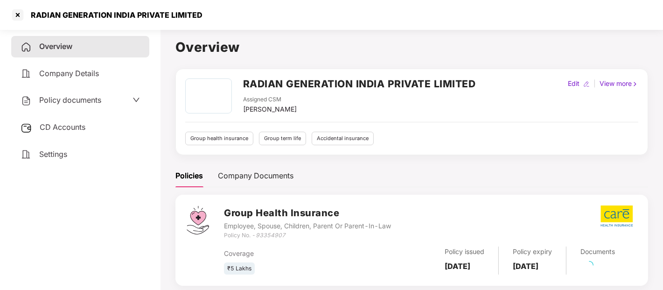
click at [69, 94] on div "Policy documents" at bounding box center [61, 100] width 81 height 12
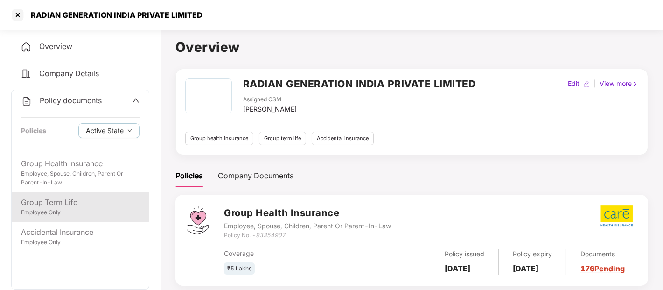
click at [45, 202] on div "Group Term Life" at bounding box center [80, 202] width 119 height 12
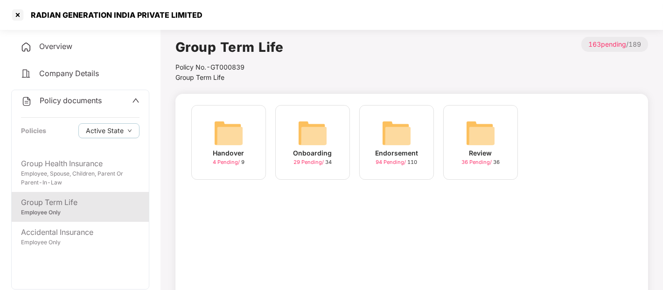
click at [328, 148] on div "Onboarding" at bounding box center [312, 153] width 39 height 10
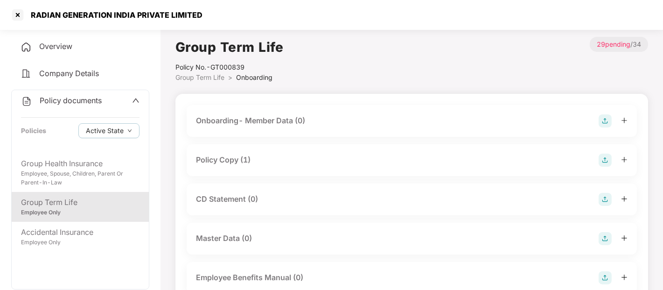
click at [208, 77] on span "Group Term Life" at bounding box center [199, 77] width 49 height 8
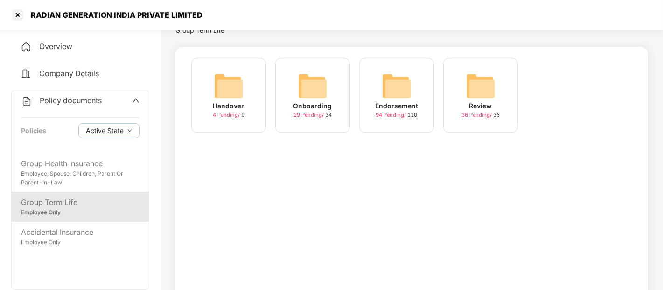
scroll to position [48, 0]
click at [244, 106] on div "Handover 4 Pending / 9" at bounding box center [228, 94] width 75 height 75
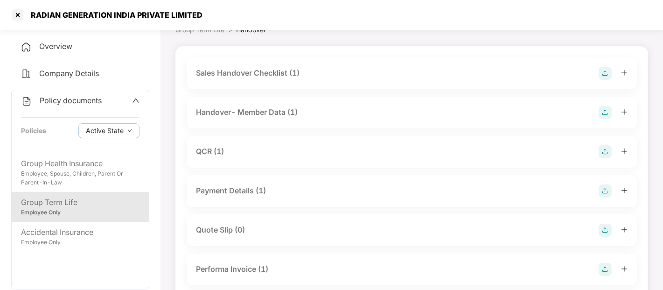
click at [250, 160] on div "QCR (1)" at bounding box center [412, 152] width 450 height 32
click at [222, 153] on div "QCR (1)" at bounding box center [210, 152] width 28 height 12
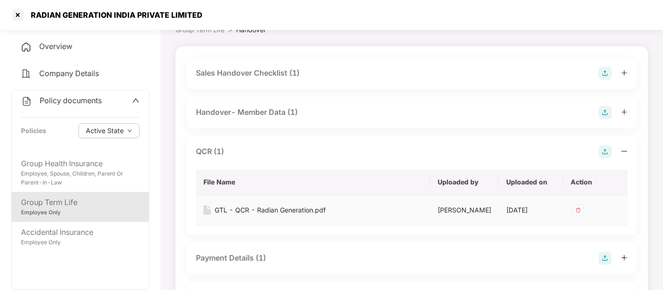
click at [218, 206] on div "GTL - QCR - Radian Generation.pdf" at bounding box center [270, 210] width 111 height 10
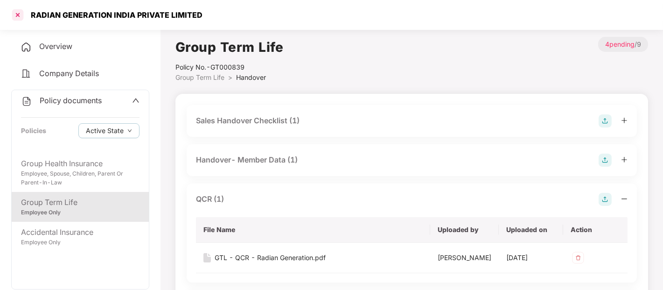
click at [22, 15] on div at bounding box center [17, 14] width 15 height 15
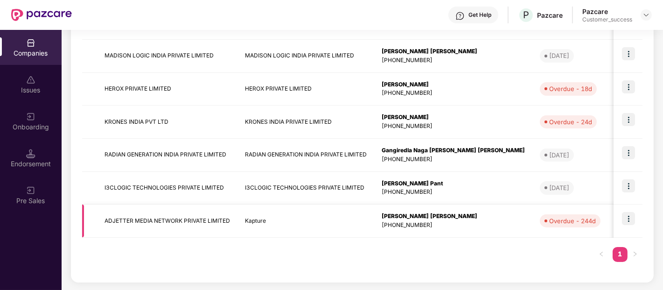
click at [628, 218] on img at bounding box center [628, 218] width 13 height 13
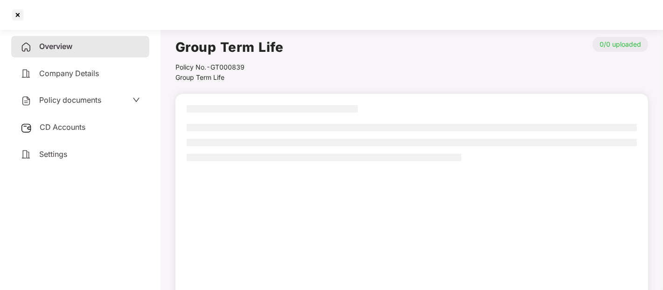
scroll to position [48, 0]
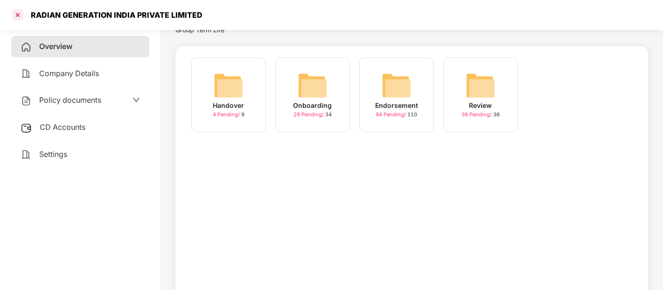
click at [15, 17] on div at bounding box center [17, 14] width 15 height 15
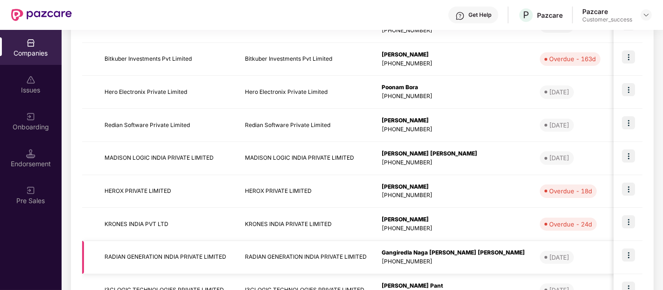
scroll to position [300, 0]
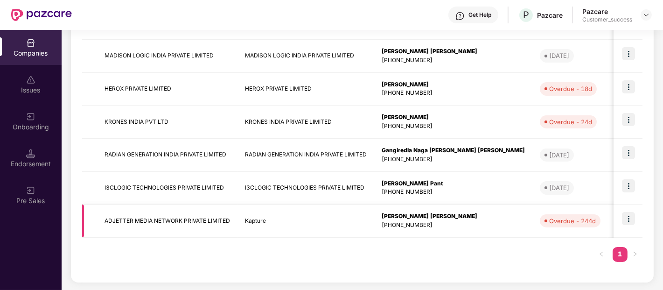
click at [628, 209] on td at bounding box center [628, 220] width 29 height 33
click at [630, 213] on img at bounding box center [628, 218] width 13 height 13
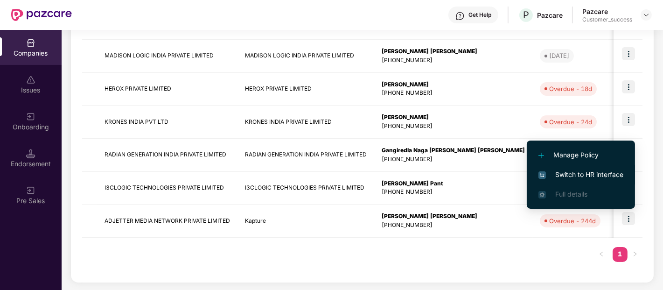
click at [594, 178] on span "Switch to HR interface" at bounding box center [580, 174] width 85 height 10
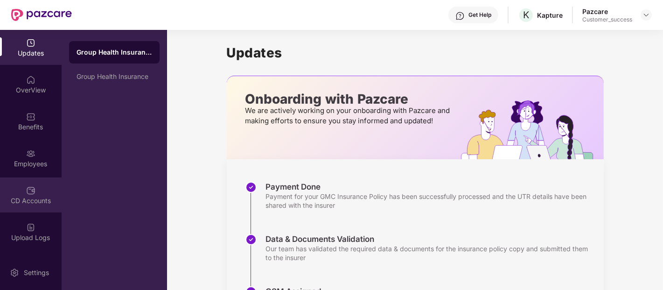
click at [23, 177] on div "CD Accounts" at bounding box center [31, 194] width 62 height 35
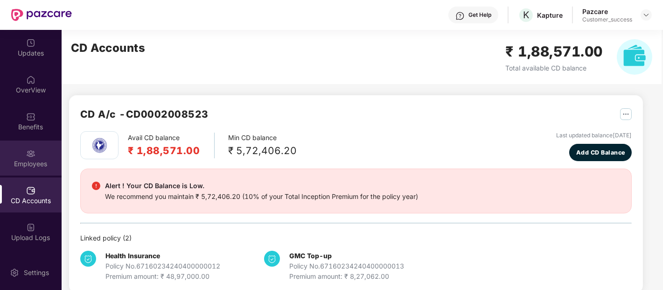
click at [35, 151] on div "Employees" at bounding box center [31, 157] width 62 height 35
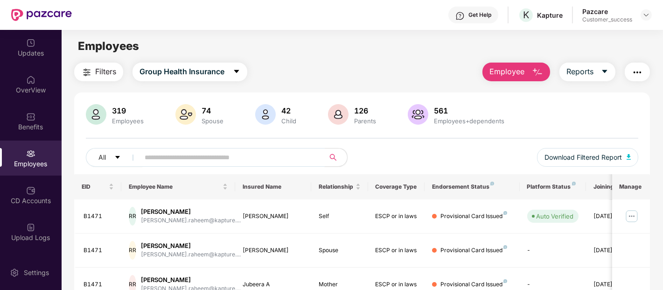
click at [160, 156] on input "text" at bounding box center [228, 157] width 167 height 14
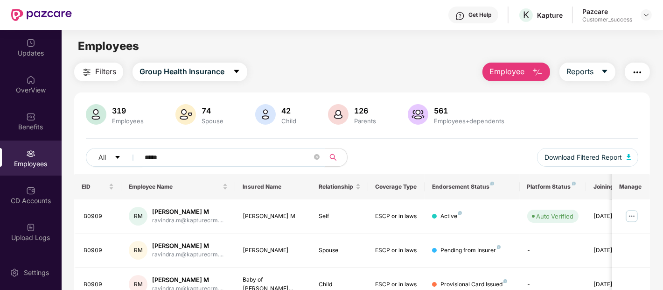
scroll to position [45, 0]
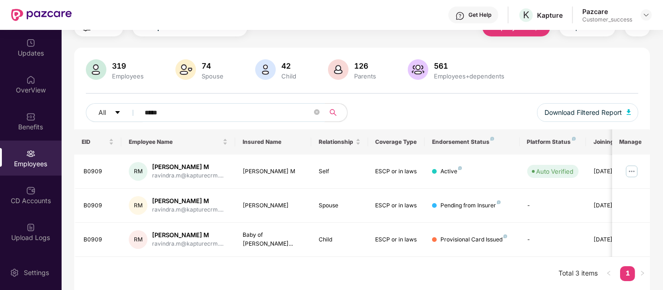
type input "*****"
click at [565, 80] on div "319 Employees 74 Spouse 42 Child 126 Parents 561 Employees+dependents" at bounding box center [362, 70] width 552 height 22
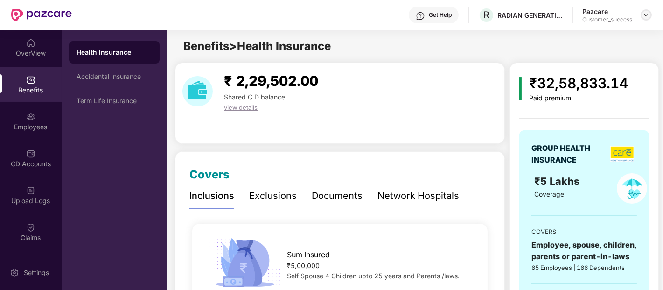
click at [647, 16] on img at bounding box center [645, 14] width 7 height 7
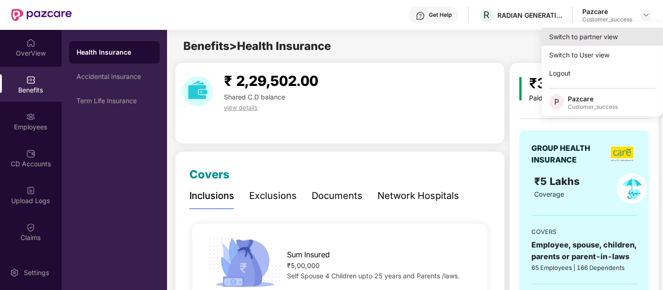
click at [624, 39] on div "Switch to partner view" at bounding box center [602, 37] width 121 height 18
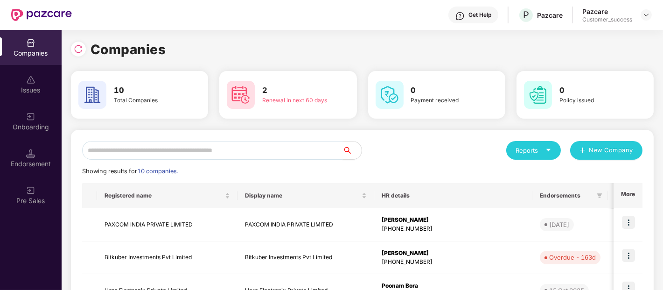
click at [266, 156] on input "text" at bounding box center [212, 150] width 261 height 19
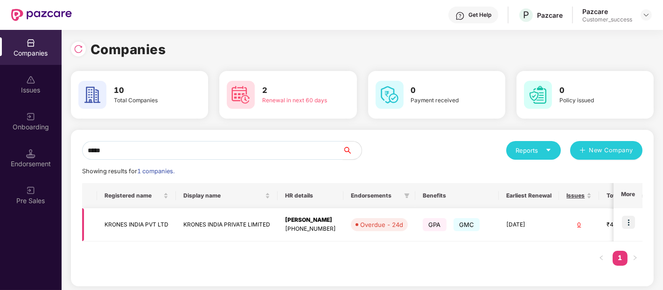
type input "*****"
click at [626, 218] on img at bounding box center [628, 222] width 13 height 13
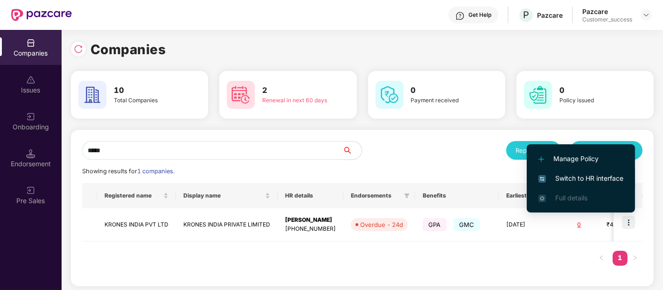
click at [554, 175] on span "Switch to HR interface" at bounding box center [580, 178] width 85 height 10
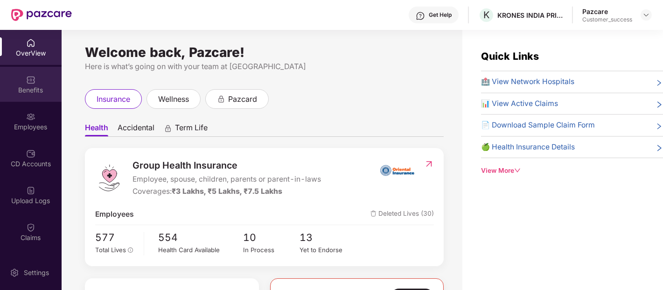
click at [36, 89] on div "Benefits" at bounding box center [31, 89] width 62 height 9
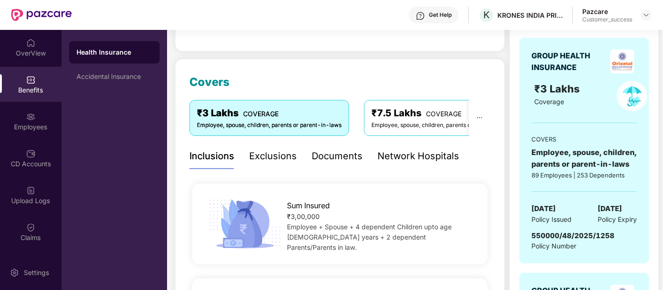
scroll to position [93, 0]
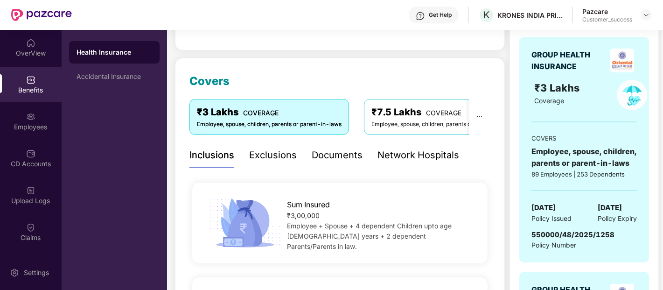
click at [342, 162] on div "Documents" at bounding box center [337, 155] width 51 height 26
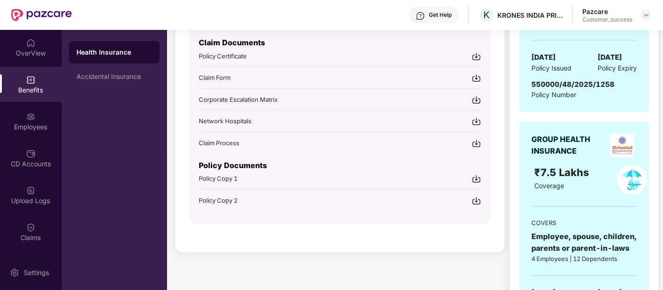
scroll to position [258, 0]
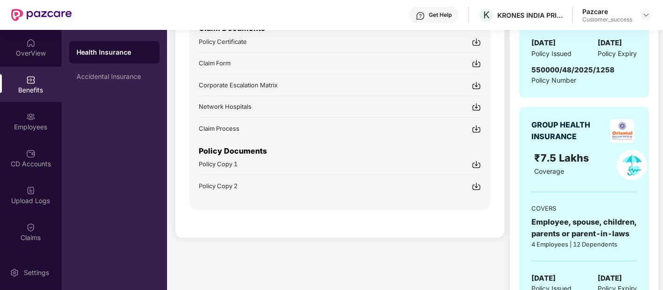
click at [230, 166] on span "Policy Copy 1" at bounding box center [218, 163] width 39 height 7
click at [127, 77] on div "Accidental Insurance" at bounding box center [115, 76] width 76 height 7
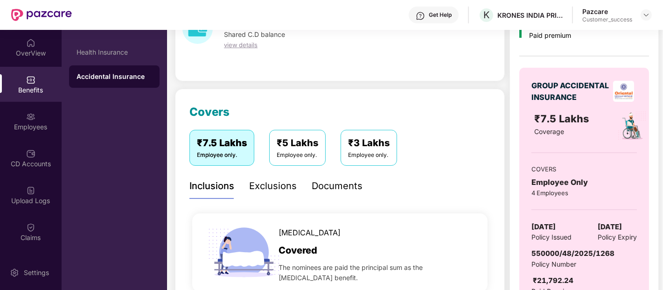
scroll to position [59, 0]
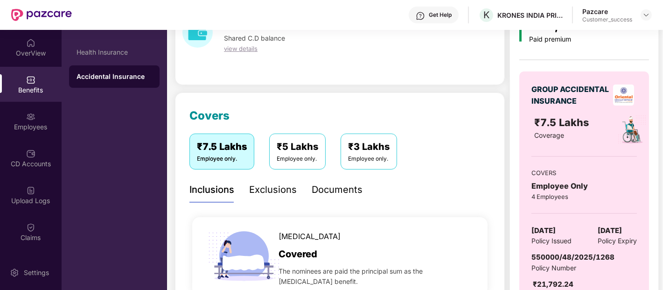
click at [333, 190] on div "Documents" at bounding box center [337, 189] width 51 height 14
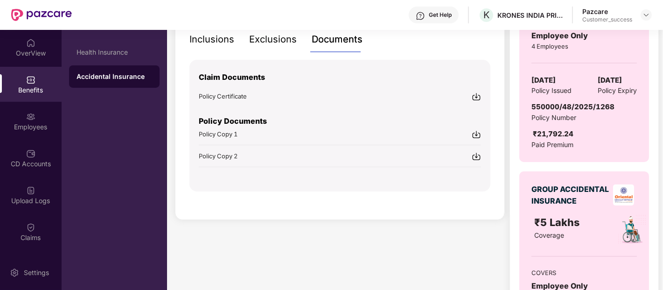
scroll to position [210, 0]
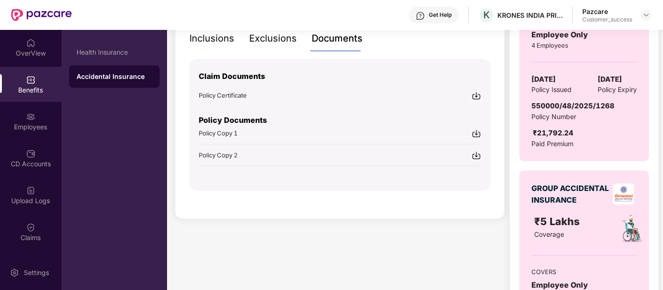
click at [222, 153] on span "Policy Copy 2" at bounding box center [218, 154] width 39 height 7
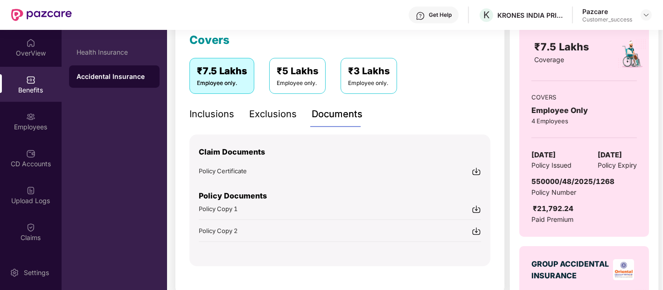
scroll to position [134, 0]
click at [208, 115] on div "Inclusions" at bounding box center [211, 114] width 45 height 14
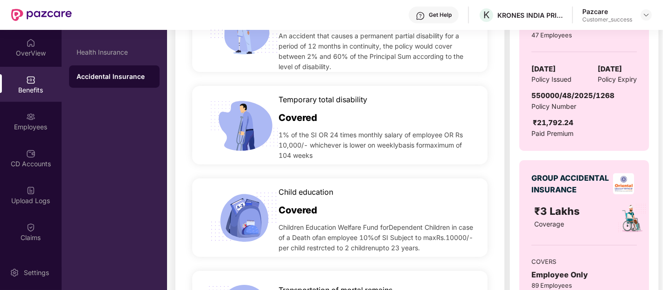
scroll to position [473, 0]
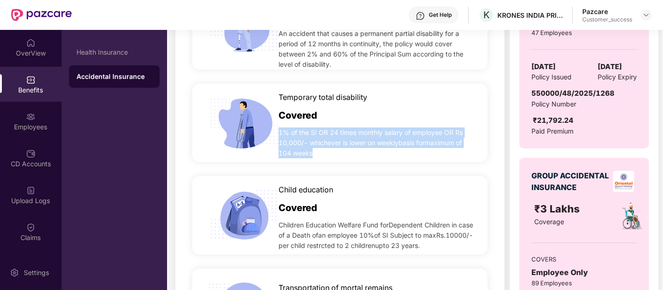
drag, startPoint x: 318, startPoint y: 155, endPoint x: 280, endPoint y: 133, distance: 44.2
click at [280, 133] on span "1% of the SI OR 24 times monthly salary of employee OR Rs 10,000/- whichever is…" at bounding box center [377, 142] width 197 height 31
copy span "1% of the SI OR 24 times monthly salary of employee OR Rs 10,000/- whichever is…"
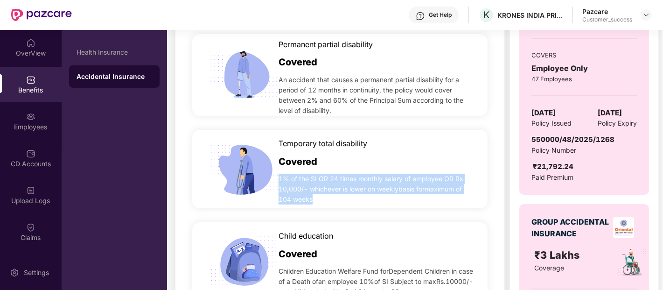
scroll to position [427, 0]
copy span "1% of the SI OR 24 times monthly salary of employee OR Rs 10,000/- whichever is…"
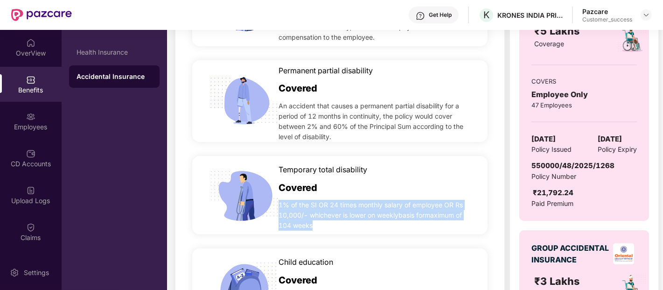
scroll to position [400, 0]
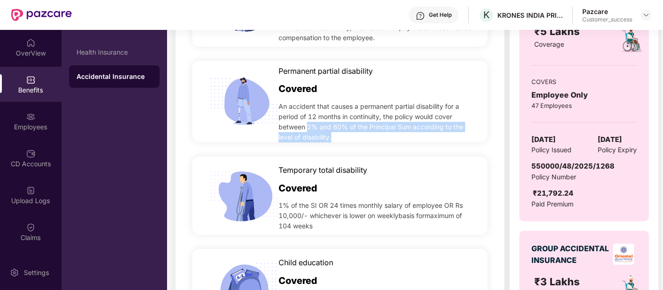
drag, startPoint x: 307, startPoint y: 127, endPoint x: 333, endPoint y: 136, distance: 28.0
click at [333, 136] on span "An accident that causes a permanent partial disability for a period of 12 month…" at bounding box center [377, 121] width 197 height 41
copy span "2% and 60% of the Principal Sum according to the level of disability."
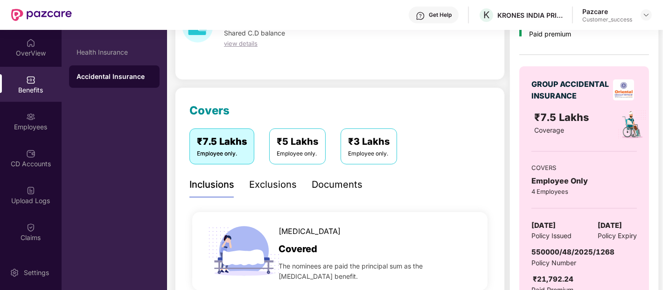
scroll to position [50, 0]
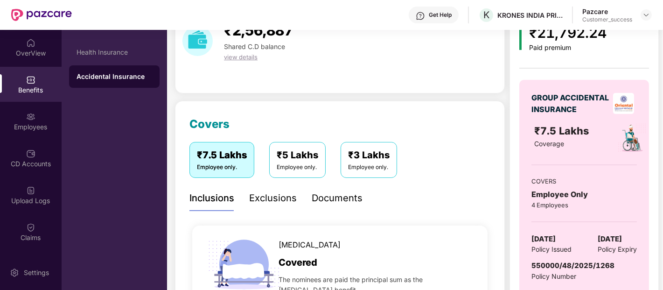
click at [280, 186] on div "Exclusions" at bounding box center [273, 198] width 48 height 26
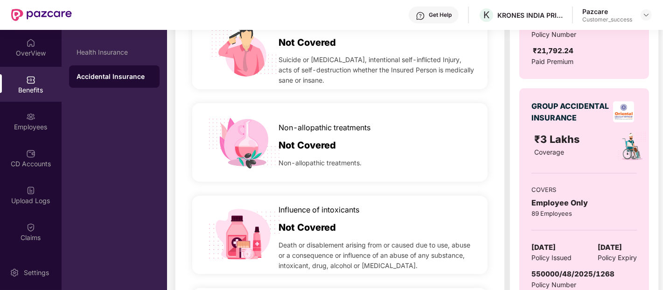
scroll to position [542, 0]
click at [134, 50] on div "Health Insurance" at bounding box center [115, 52] width 76 height 7
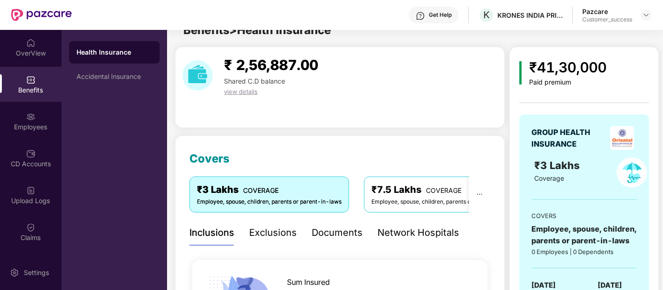
scroll to position [542, 0]
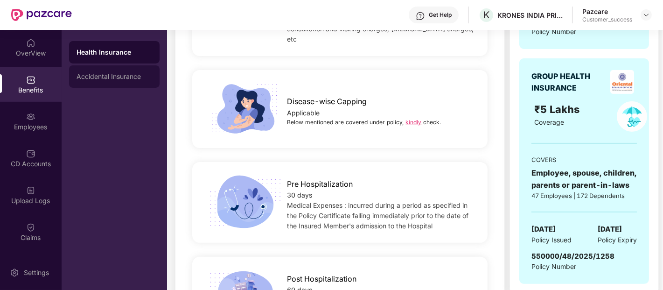
click at [133, 75] on div "Accidental Insurance" at bounding box center [115, 76] width 76 height 7
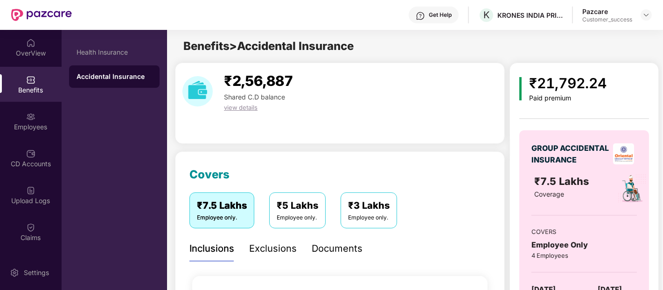
click at [330, 248] on div "Documents" at bounding box center [337, 248] width 51 height 14
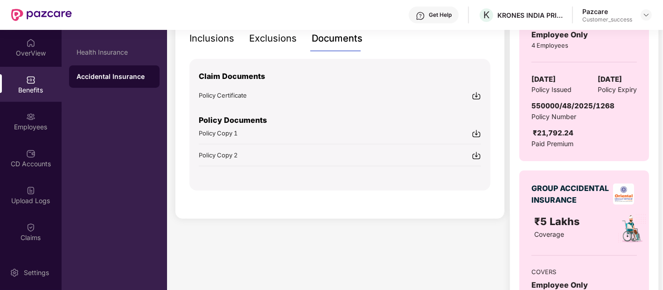
scroll to position [211, 0]
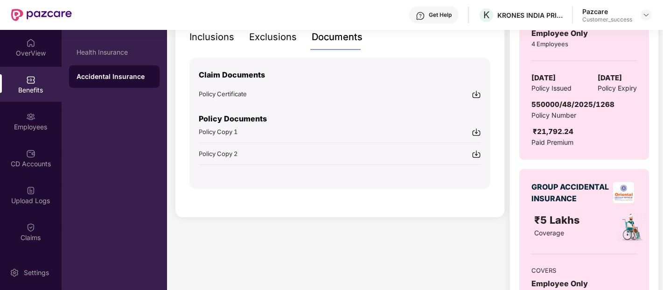
click at [278, 153] on div "Policy Copy 2" at bounding box center [340, 153] width 282 height 10
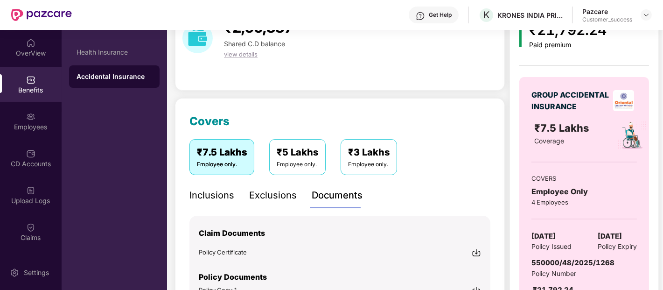
scroll to position [52, 0]
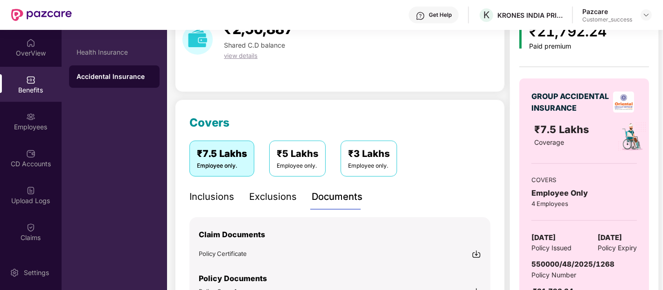
click at [211, 199] on div "Inclusions" at bounding box center [211, 196] width 45 height 14
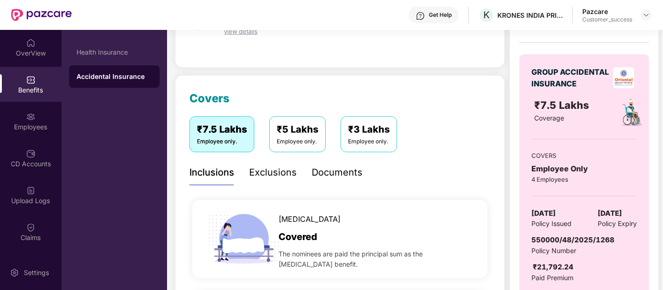
scroll to position [76, 0]
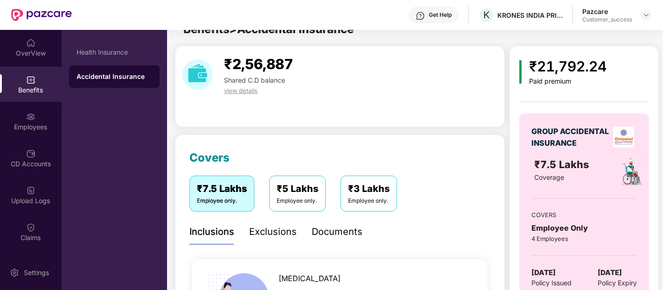
scroll to position [0, 0]
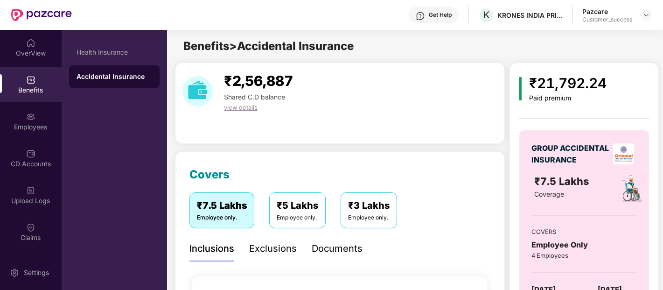
click at [342, 252] on div "Documents" at bounding box center [337, 248] width 51 height 14
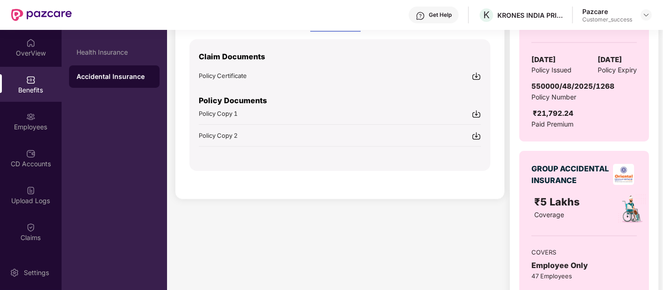
scroll to position [230, 0]
click at [296, 117] on div "Policy Copy 1" at bounding box center [340, 113] width 282 height 10
click at [220, 78] on div "Policy Certificate" at bounding box center [223, 74] width 48 height 9
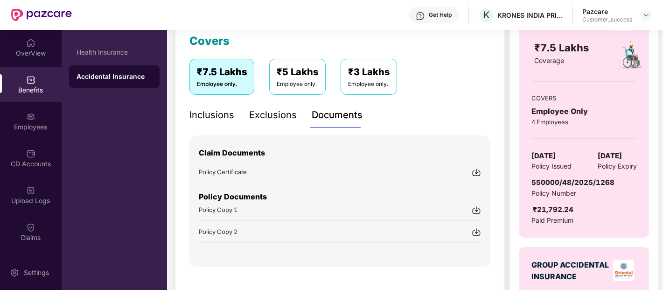
scroll to position [0, 0]
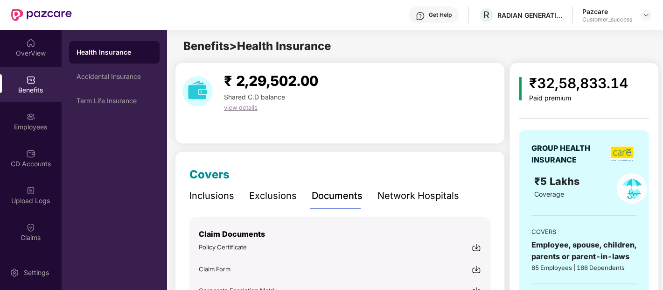
scroll to position [164, 0]
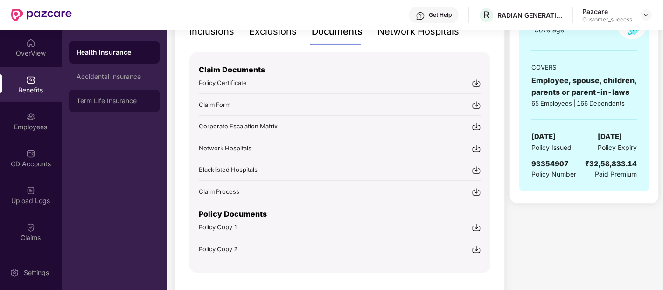
click at [114, 101] on div "Term Life Insurance" at bounding box center [115, 100] width 76 height 7
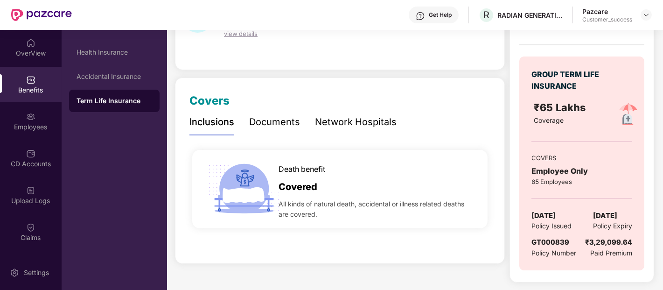
scroll to position [53, 0]
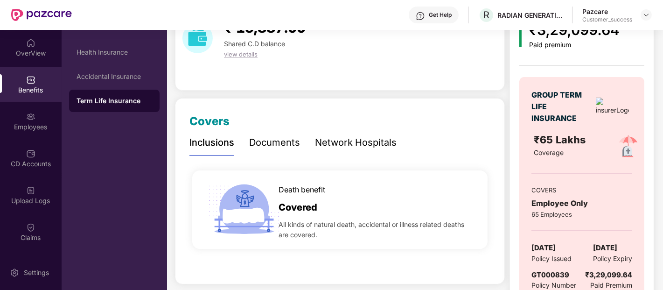
click at [271, 140] on div "Documents" at bounding box center [274, 142] width 51 height 14
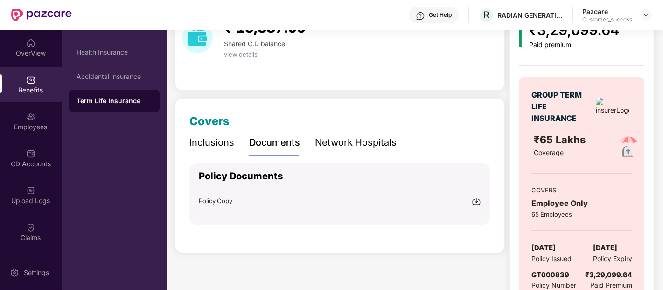
click at [346, 138] on div "Network Hospitals" at bounding box center [356, 142] width 82 height 14
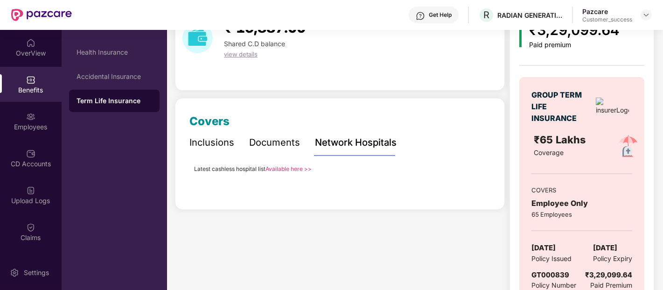
click at [273, 139] on div "Documents" at bounding box center [274, 142] width 51 height 14
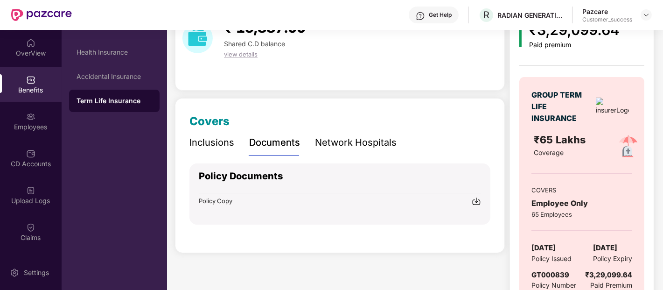
click at [218, 197] on span "Policy Copy" at bounding box center [216, 200] width 34 height 7
click at [128, 73] on div "Accidental Insurance" at bounding box center [115, 76] width 76 height 7
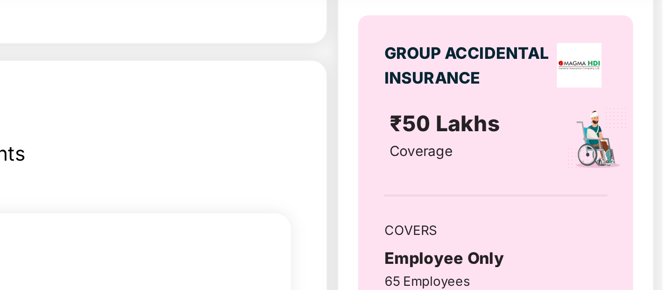
scroll to position [0, 0]
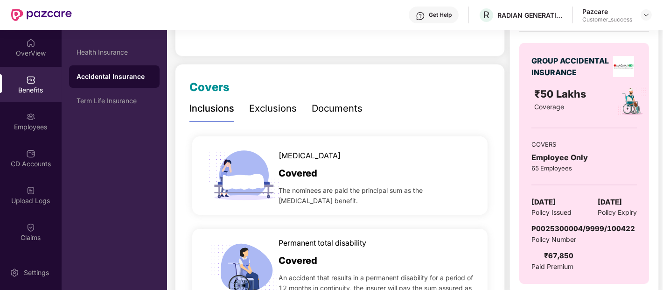
click at [344, 100] on div "Documents" at bounding box center [337, 109] width 51 height 26
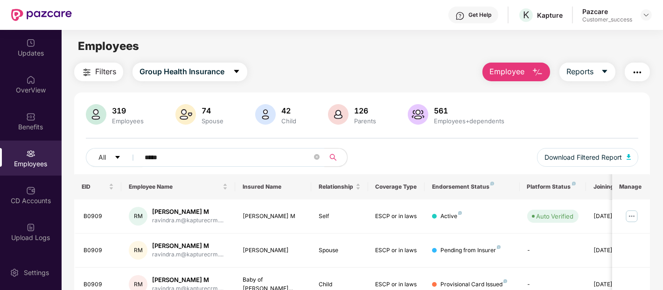
scroll to position [45, 0]
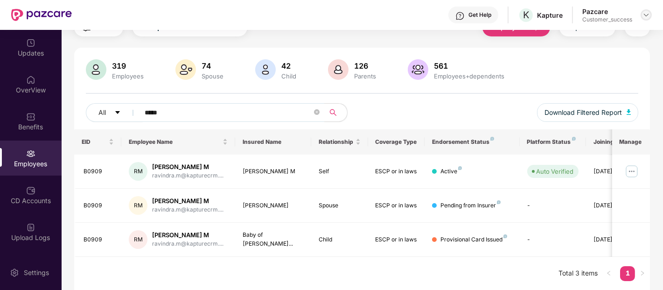
click at [645, 14] on img at bounding box center [645, 14] width 7 height 7
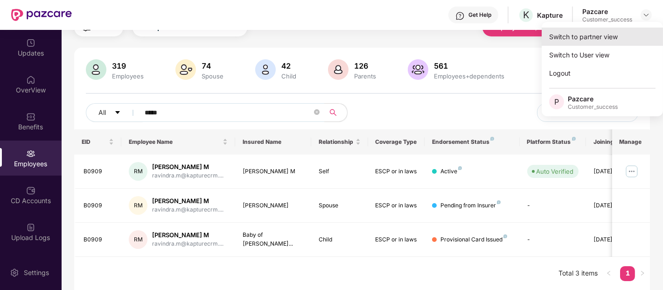
click at [600, 29] on div "Switch to partner view" at bounding box center [602, 37] width 121 height 18
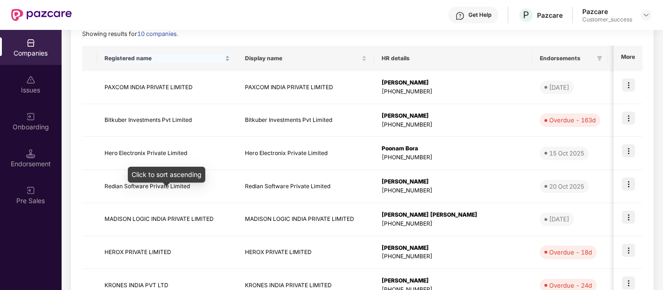
scroll to position [138, 0]
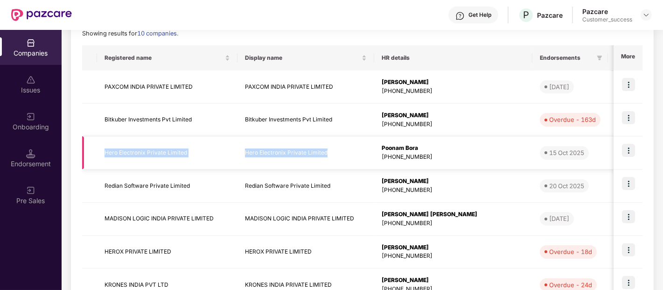
drag, startPoint x: 105, startPoint y: 154, endPoint x: 331, endPoint y: 157, distance: 226.8
click at [331, 157] on tr "Hero Electronix Private Limited Hero Electronix Private Limited Poonam Bora [PH…" at bounding box center [599, 152] width 1034 height 33
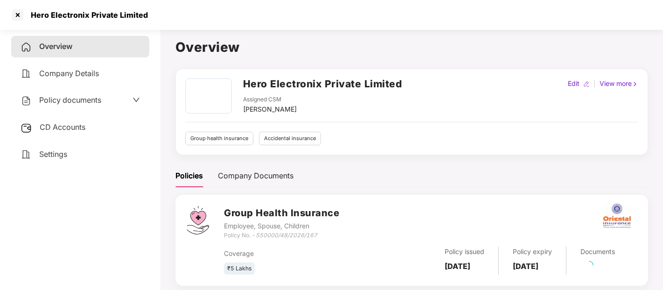
click at [322, 84] on h2 "Hero Electronix Private Limited" at bounding box center [322, 83] width 159 height 15
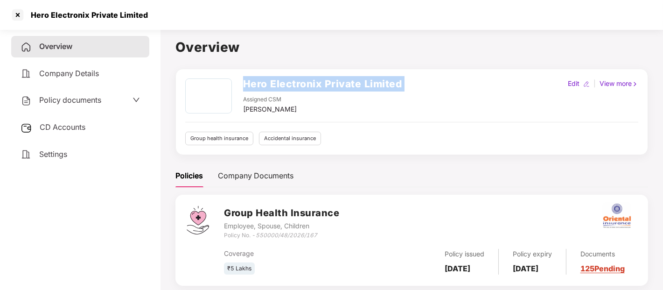
copy h2 "Hero Electronix Private Limited"
click at [322, 84] on h2 "Hero Electronix Private Limited" at bounding box center [322, 83] width 159 height 15
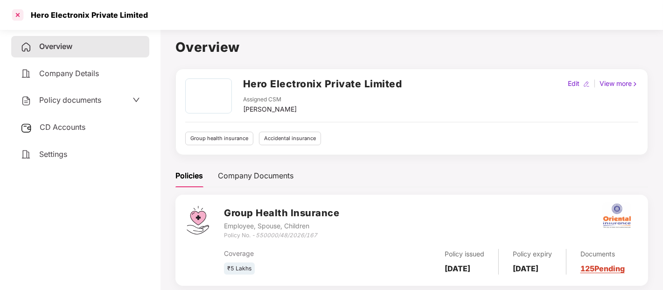
click at [20, 16] on div at bounding box center [17, 14] width 15 height 15
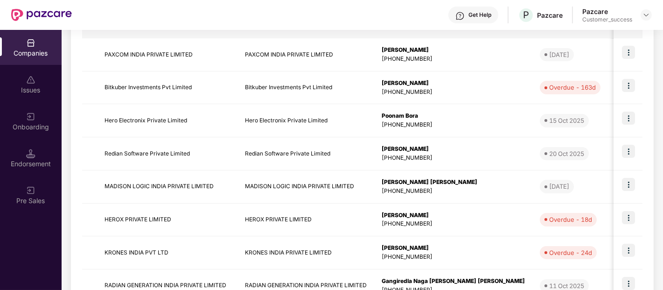
scroll to position [170, 0]
click at [318, 148] on td "Redian Software Private Limited" at bounding box center [305, 153] width 137 height 33
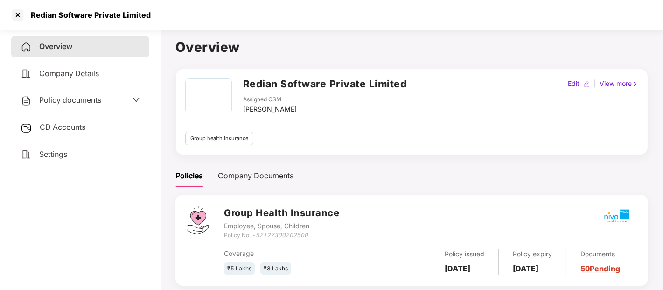
click at [311, 84] on h2 "Redian Software Private Limited" at bounding box center [325, 83] width 164 height 15
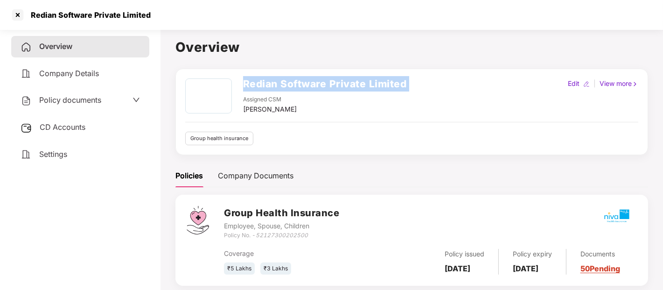
click at [311, 84] on h2 "Redian Software Private Limited" at bounding box center [325, 83] width 164 height 15
copy h2 "Redian Software Private Limited"
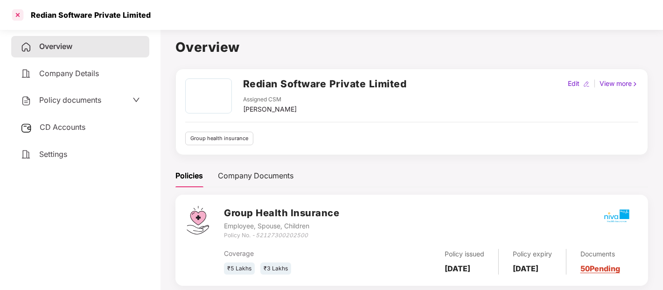
click at [20, 12] on div at bounding box center [17, 14] width 15 height 15
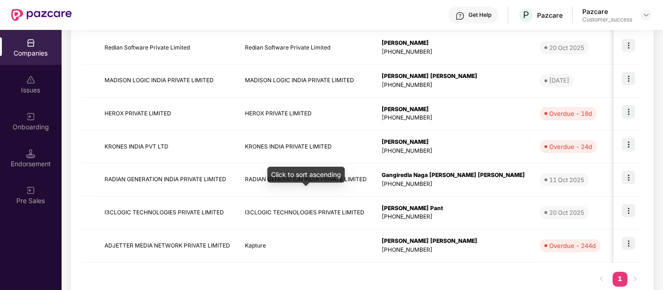
scroll to position [276, 0]
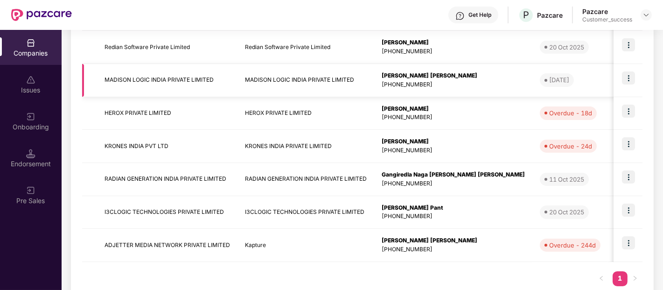
click at [629, 77] on img at bounding box center [628, 77] width 13 height 13
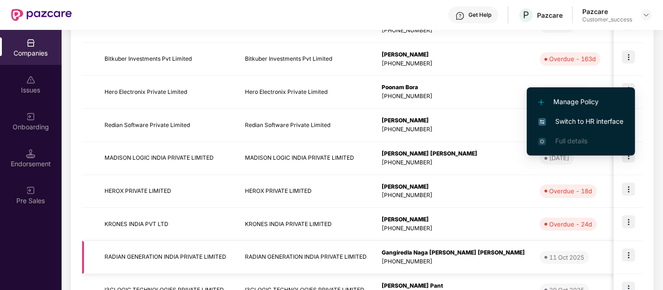
scroll to position [199, 0]
click at [630, 159] on div "Manage Policy Switch to HR interface Full details" at bounding box center [581, 121] width 108 height 77
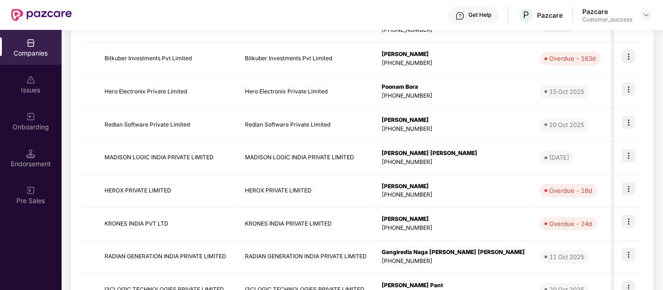
click at [649, 160] on div "Reports New Company Showing results for 10 companies. Registered name Display n…" at bounding box center [362, 157] width 583 height 453
click at [630, 153] on img at bounding box center [628, 155] width 13 height 13
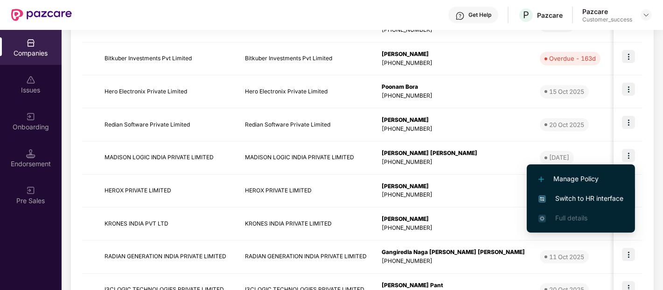
click at [583, 194] on span "Switch to HR interface" at bounding box center [580, 198] width 85 height 10
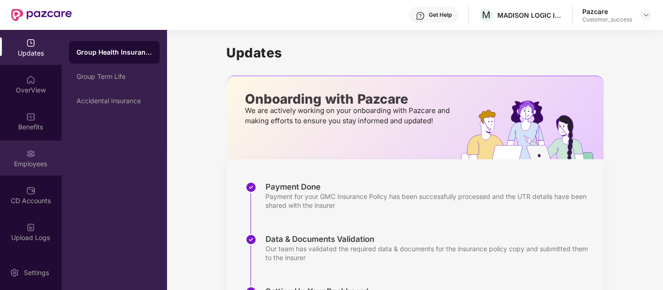
click at [35, 151] on div "Employees" at bounding box center [31, 157] width 62 height 35
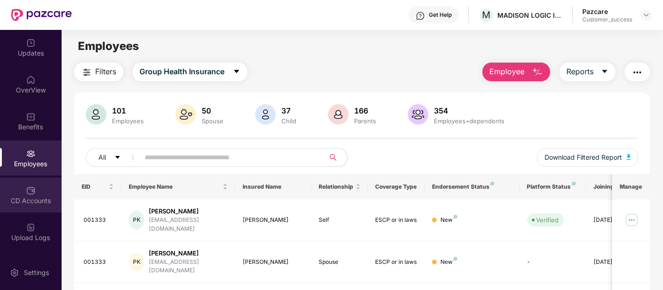
scroll to position [71, 0]
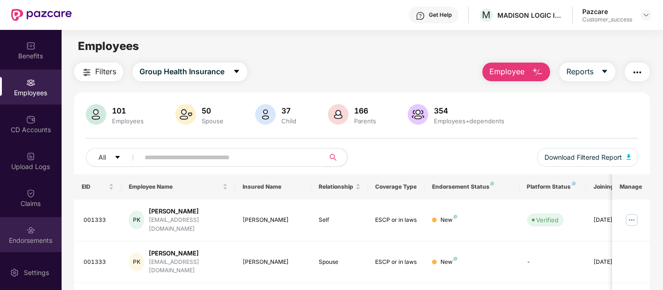
click at [15, 241] on div "Endorsements" at bounding box center [31, 240] width 62 height 9
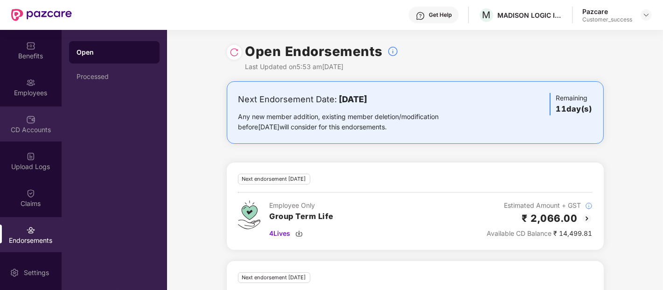
click at [41, 126] on div "CD Accounts" at bounding box center [31, 129] width 62 height 9
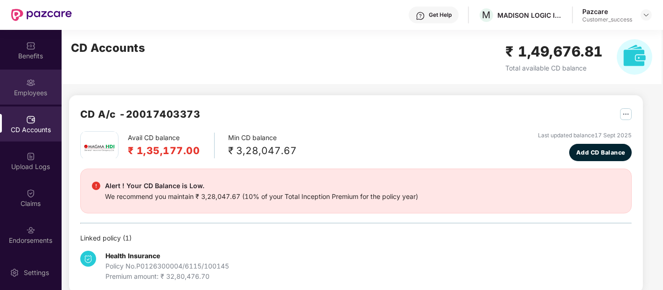
click at [31, 94] on div "Employees" at bounding box center [31, 92] width 62 height 9
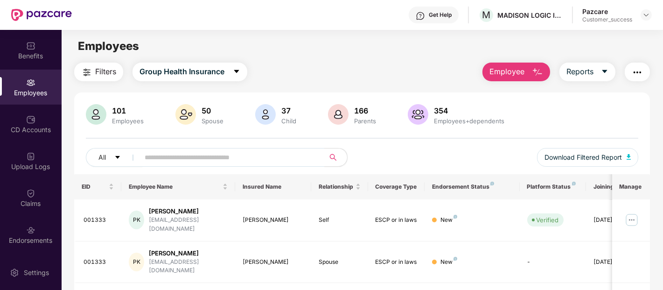
click at [556, 155] on span "Download Filtered Report" at bounding box center [582, 157] width 77 height 10
